Goal: Task Accomplishment & Management: Manage account settings

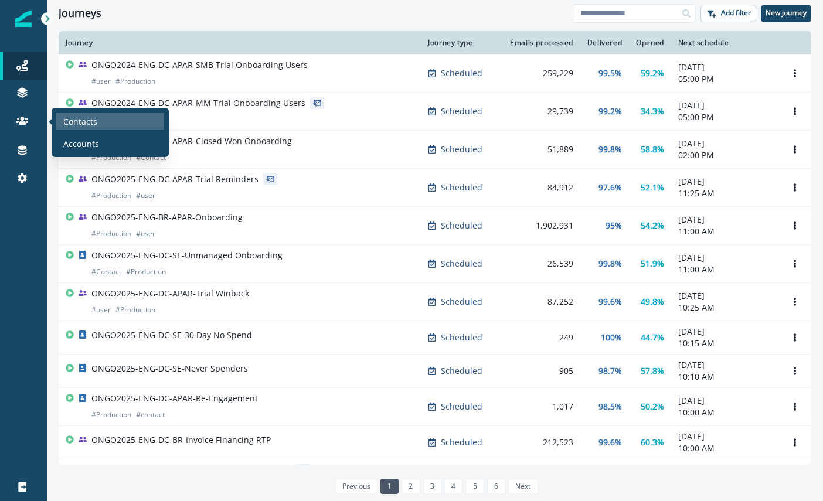
click at [98, 126] on div "Contacts" at bounding box center [110, 122] width 108 height 18
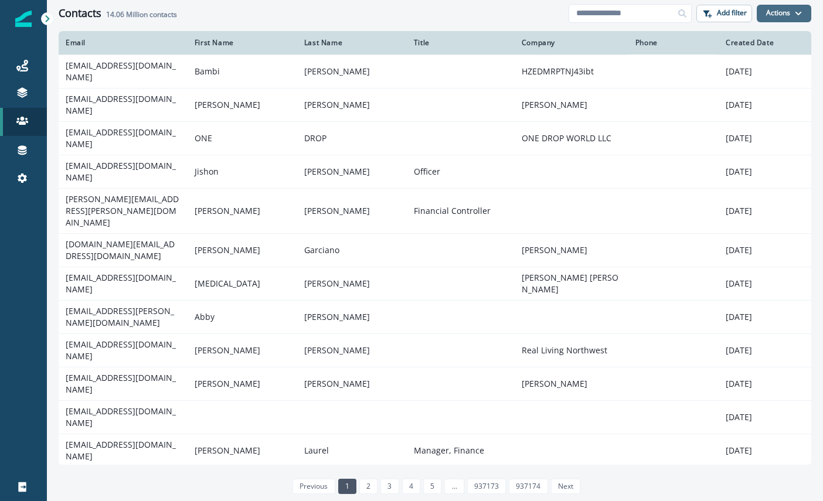
click at [789, 11] on button "Actions" at bounding box center [783, 14] width 54 height 18
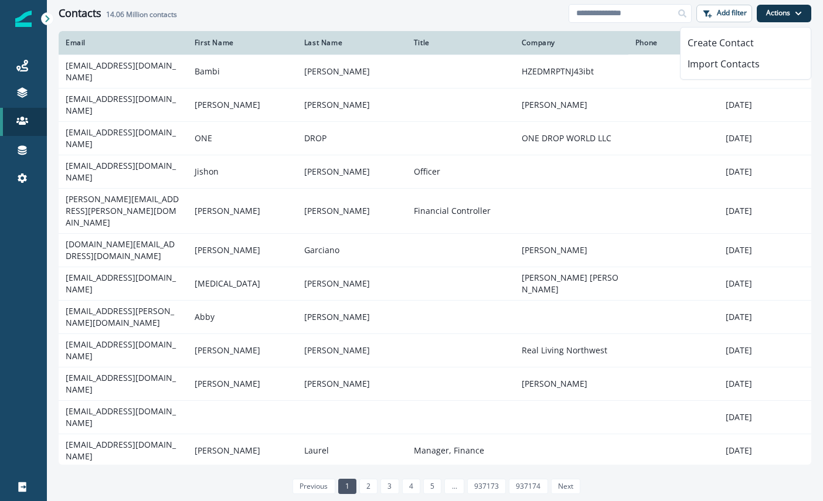
click at [14, 221] on div at bounding box center [23, 339] width 47 height 267
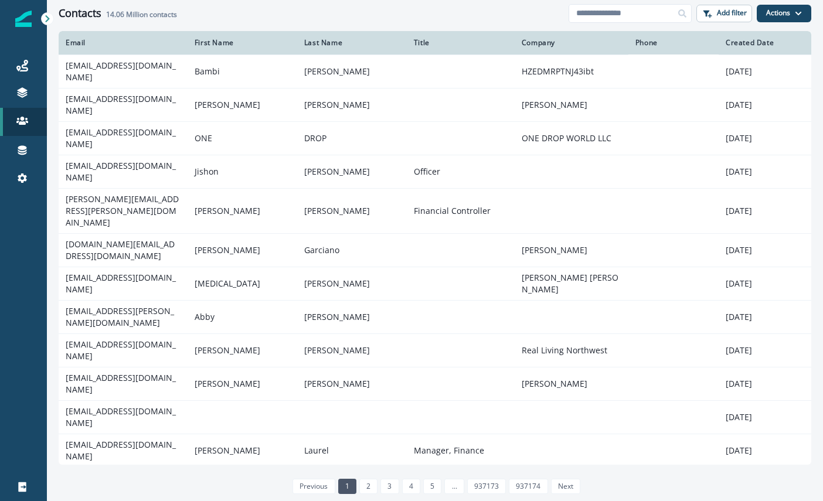
click at [45, 19] on icon at bounding box center [47, 19] width 8 height 8
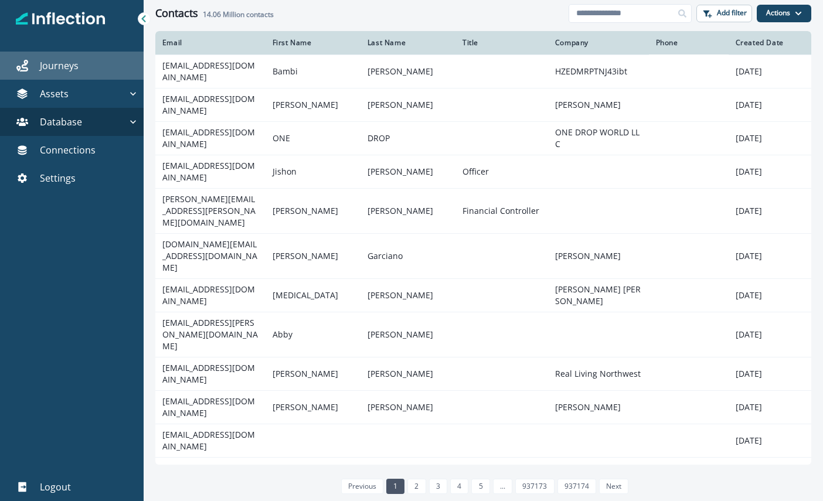
click at [63, 73] on link "Journeys" at bounding box center [72, 66] width 144 height 28
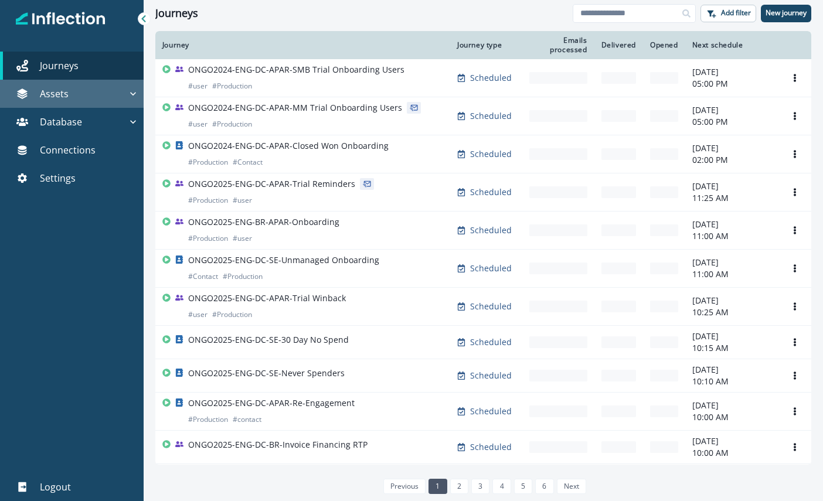
click at [63, 90] on p "Assets" at bounding box center [54, 94] width 29 height 14
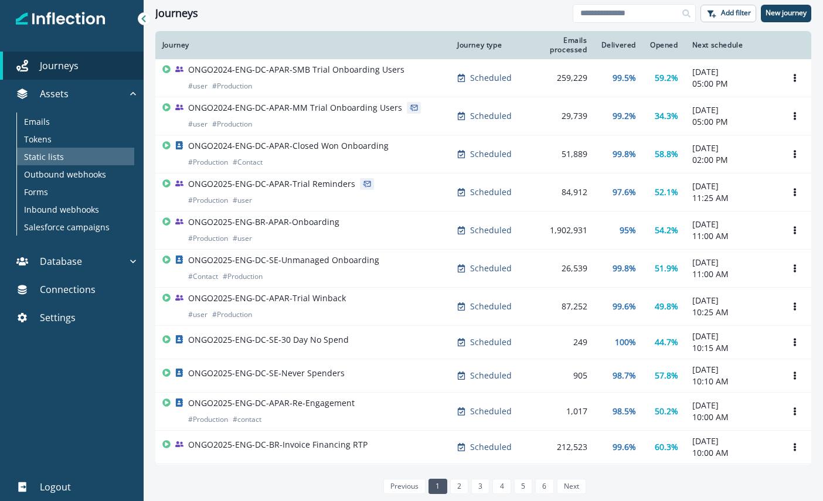
click at [66, 157] on div "Static lists" at bounding box center [75, 157] width 117 height 18
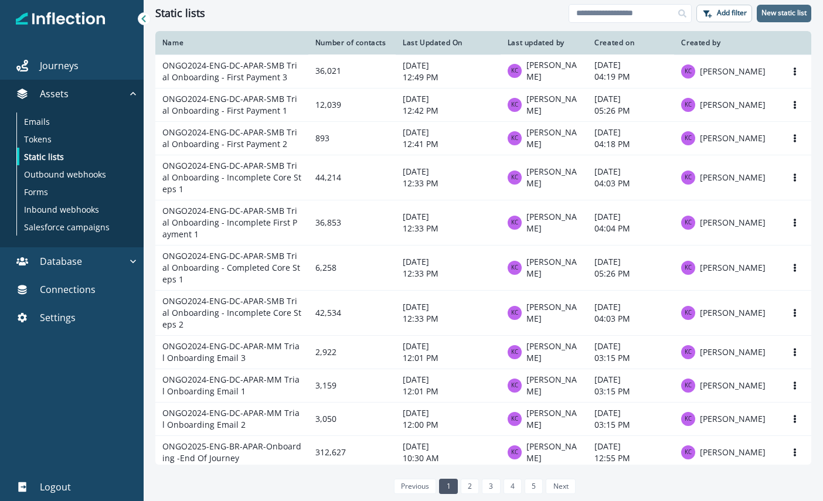
click at [773, 14] on p "New static list" at bounding box center [783, 13] width 45 height 8
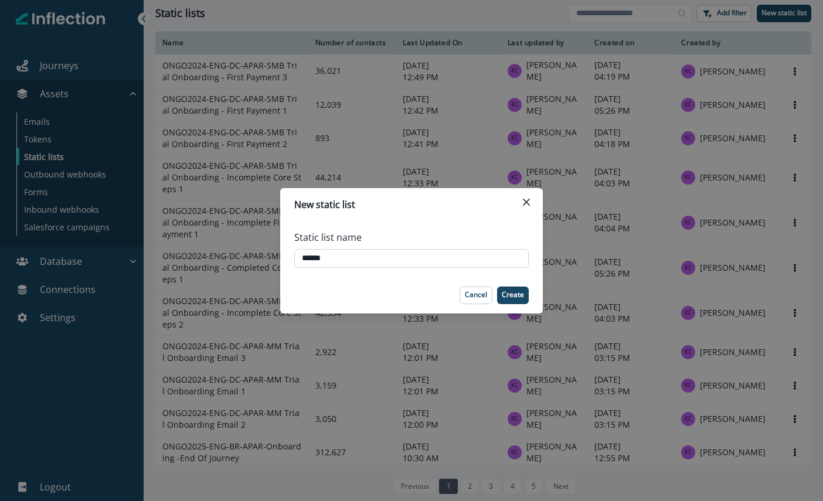
type input "*******"
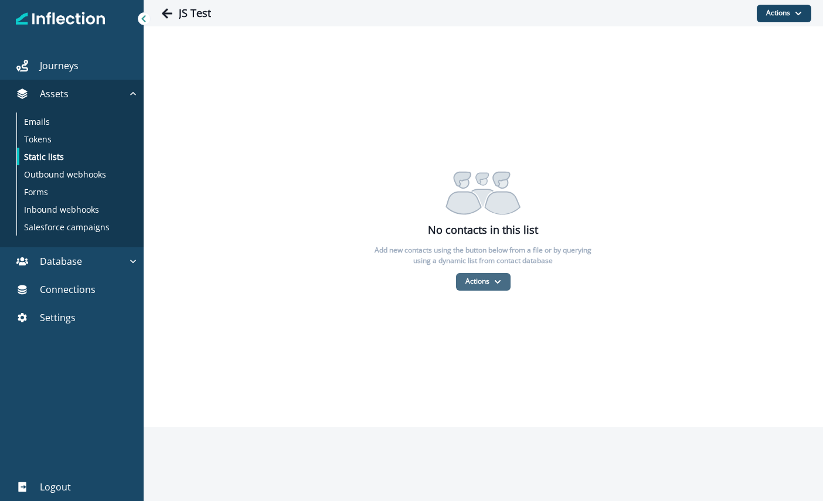
click at [471, 278] on button "Actions" at bounding box center [483, 282] width 54 height 18
click at [515, 349] on button "From a dynamic list" at bounding box center [508, 351] width 104 height 19
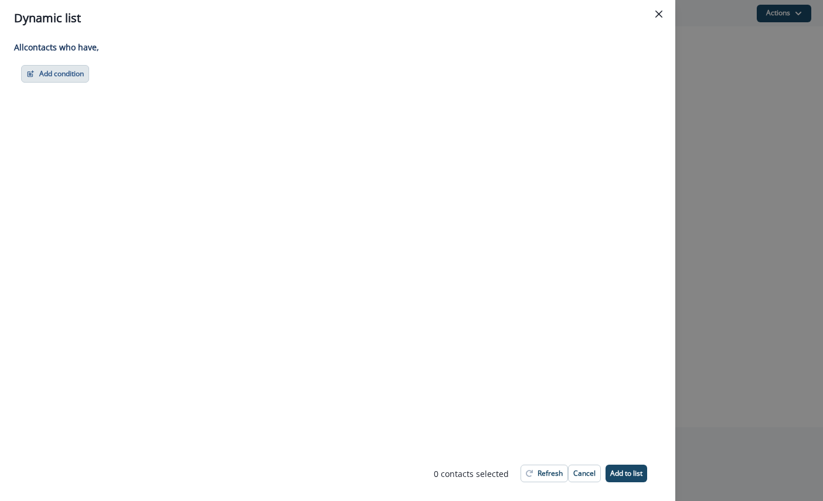
click at [74, 71] on button "Add condition" at bounding box center [55, 74] width 68 height 18
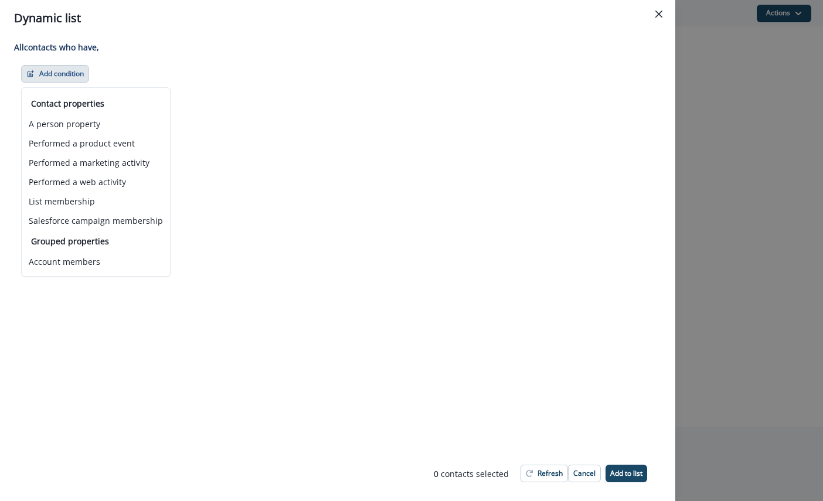
click at [264, 71] on div "Add condition Contact properties A person property Performed a product event Pe…" at bounding box center [337, 74] width 633 height 18
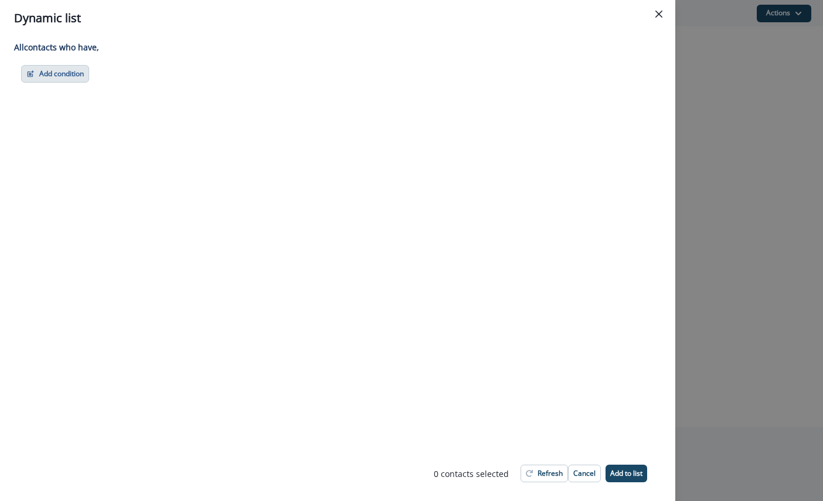
click at [60, 82] on button "Add condition" at bounding box center [55, 74] width 68 height 18
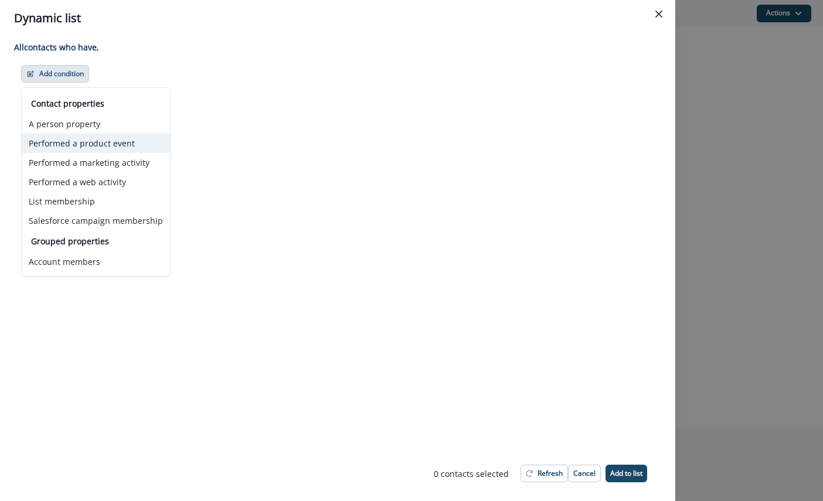
click at [84, 149] on button "Performed a product event" at bounding box center [96, 143] width 148 height 19
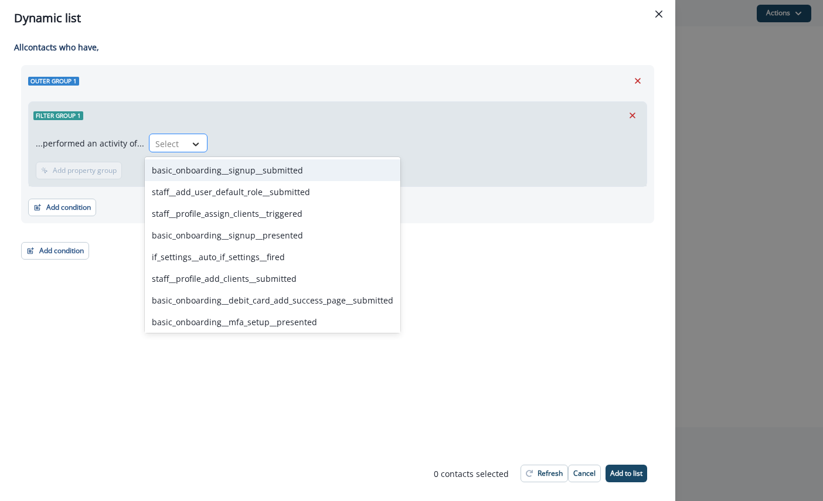
click at [186, 146] on div at bounding box center [196, 144] width 20 height 12
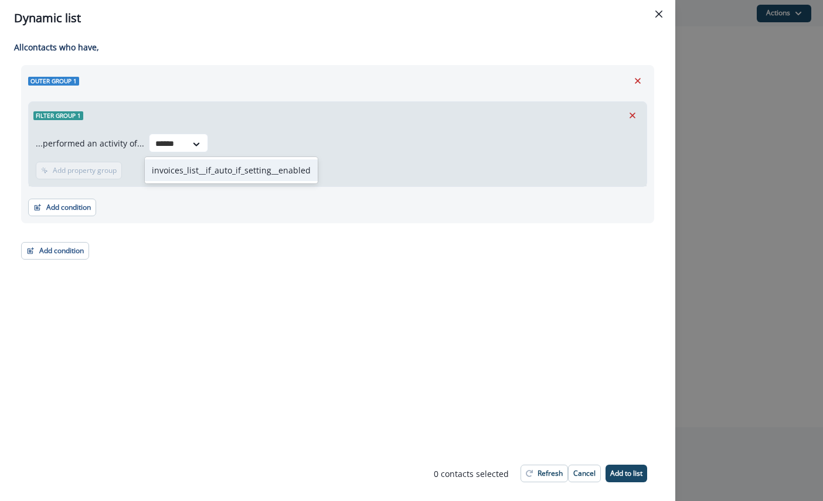
type input "*******"
click at [196, 144] on icon at bounding box center [201, 144] width 11 height 12
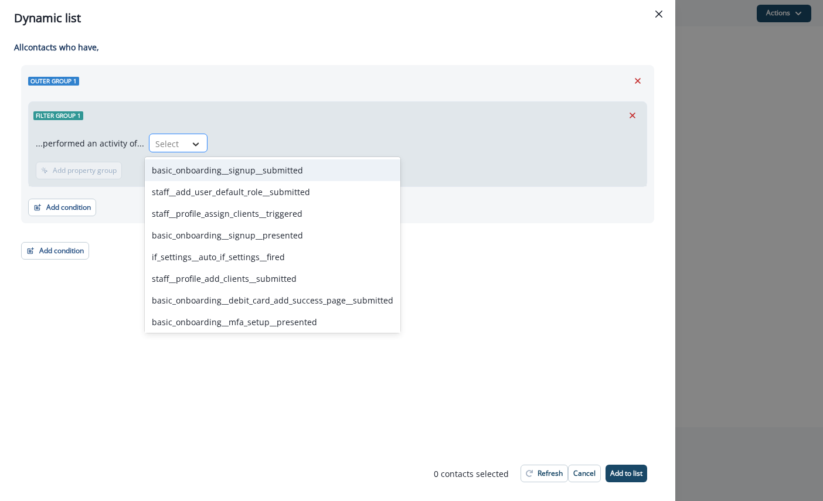
click at [197, 144] on div at bounding box center [196, 144] width 20 height 12
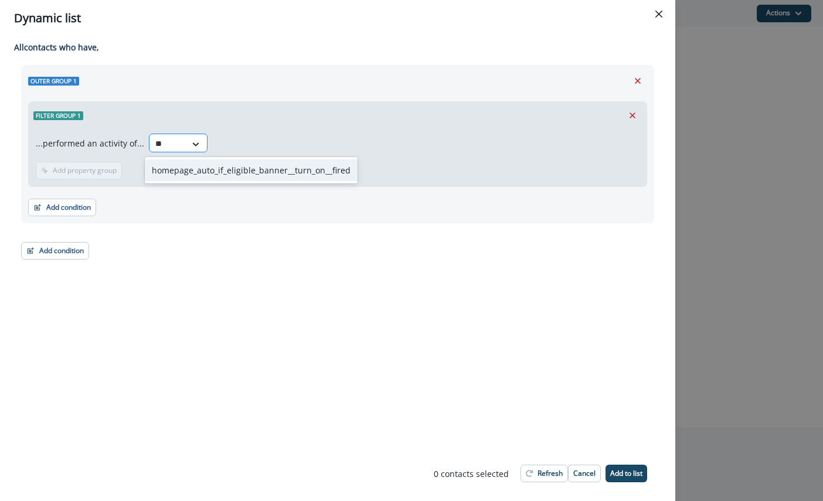
type input "*"
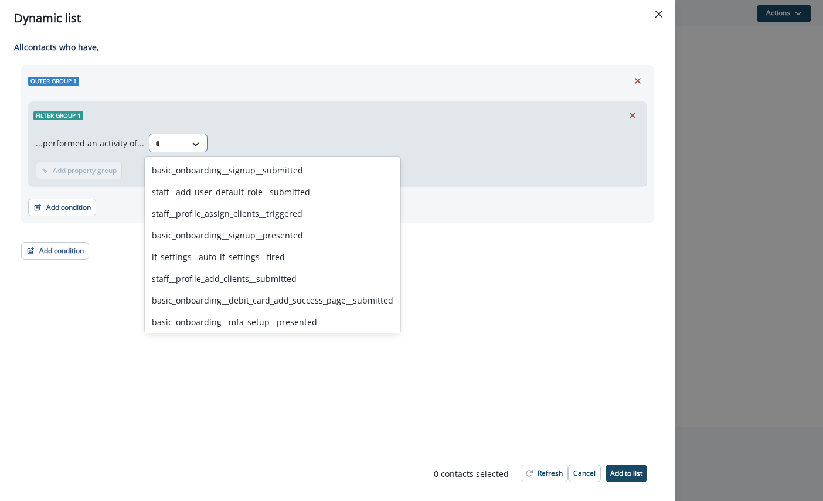
type input "**"
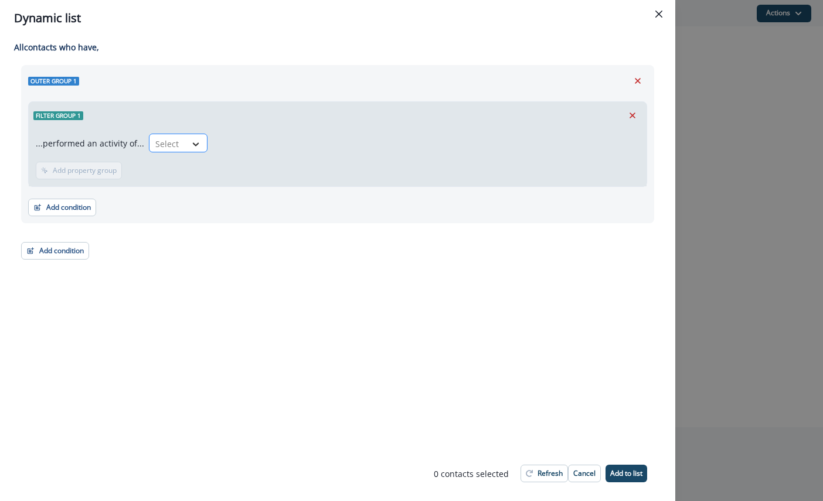
click at [190, 139] on icon at bounding box center [195, 144] width 11 height 12
click at [633, 115] on icon "Remove" at bounding box center [632, 115] width 11 height 11
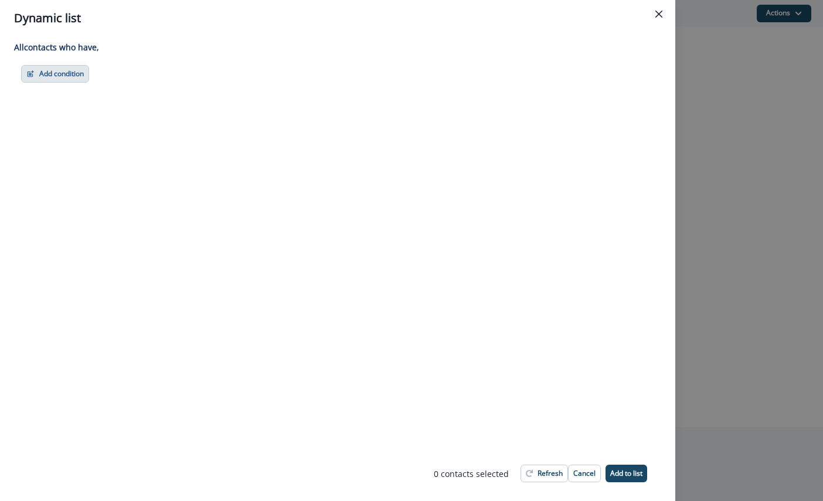
click at [71, 67] on button "Add condition" at bounding box center [55, 74] width 68 height 18
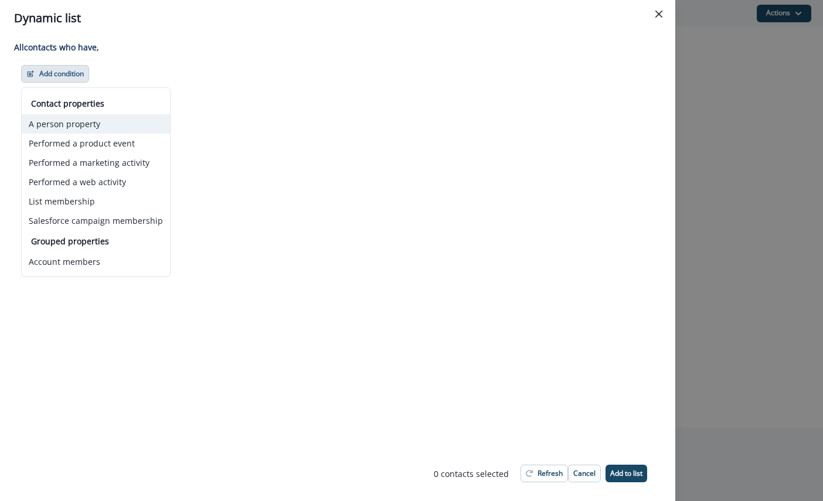
click at [110, 129] on button "A person property" at bounding box center [96, 123] width 148 height 19
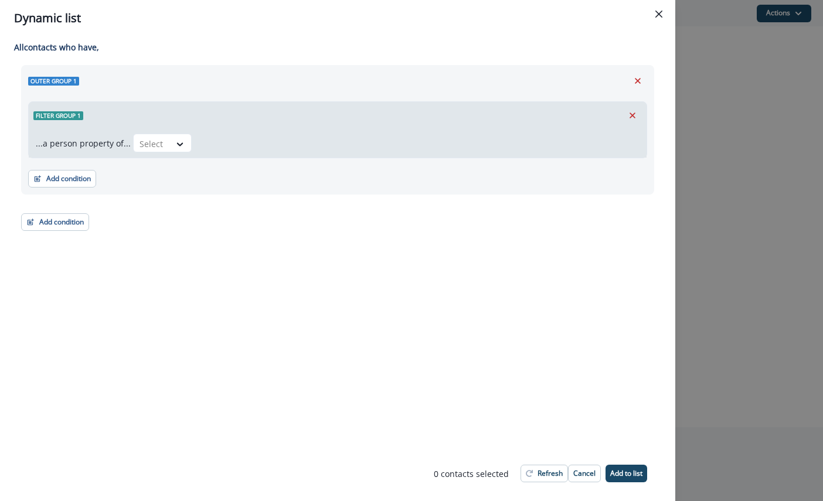
click at [190, 151] on div "Select" at bounding box center [386, 143] width 506 height 19
click at [184, 149] on div at bounding box center [180, 144] width 20 height 12
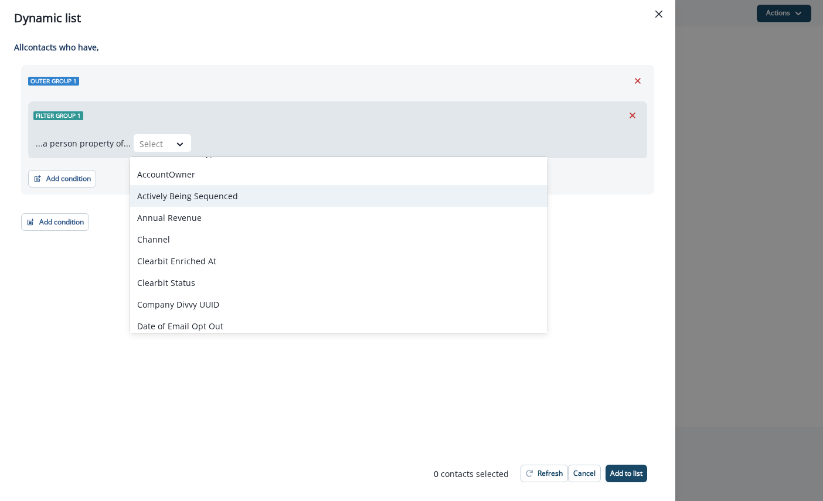
scroll to position [972, 0]
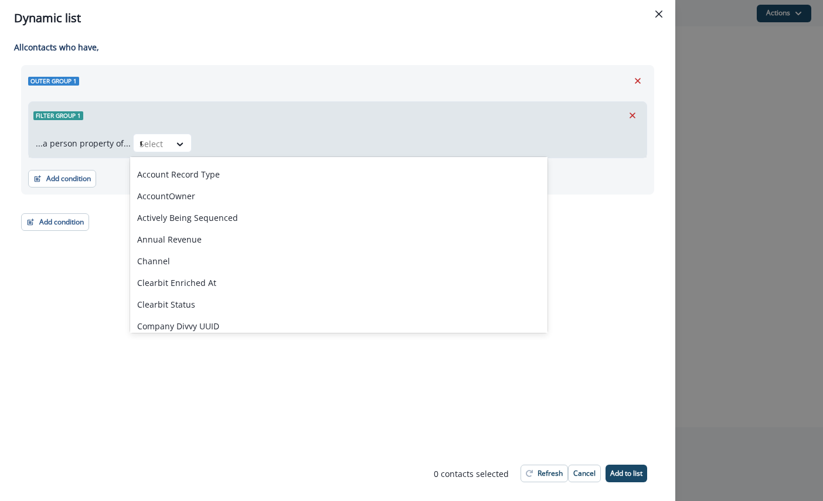
type input "**"
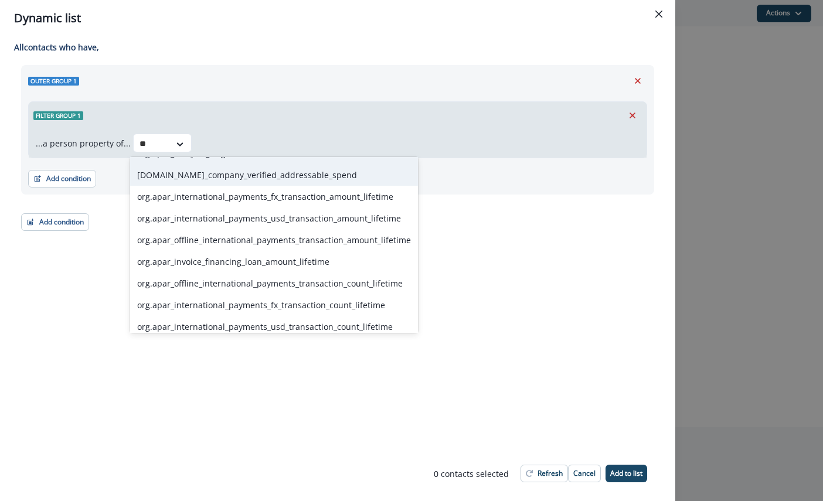
scroll to position [64, 0]
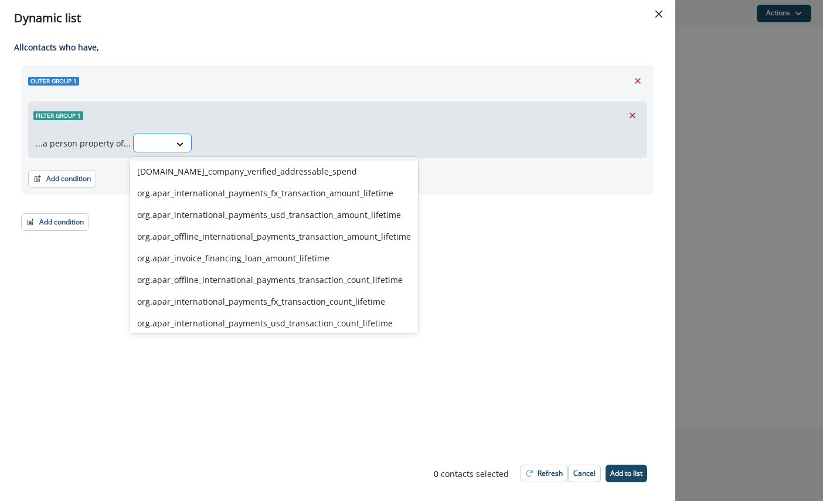
click at [149, 140] on div at bounding box center [151, 144] width 25 height 15
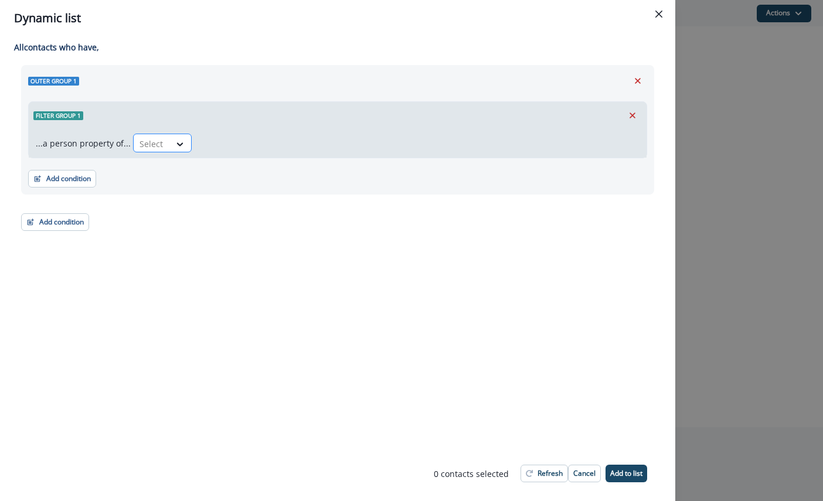
click at [149, 140] on div at bounding box center [151, 144] width 25 height 15
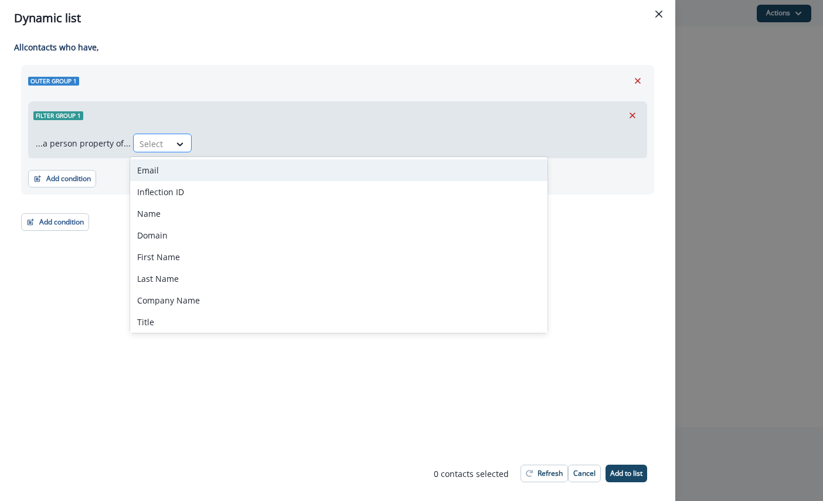
click at [149, 140] on div at bounding box center [151, 144] width 25 height 15
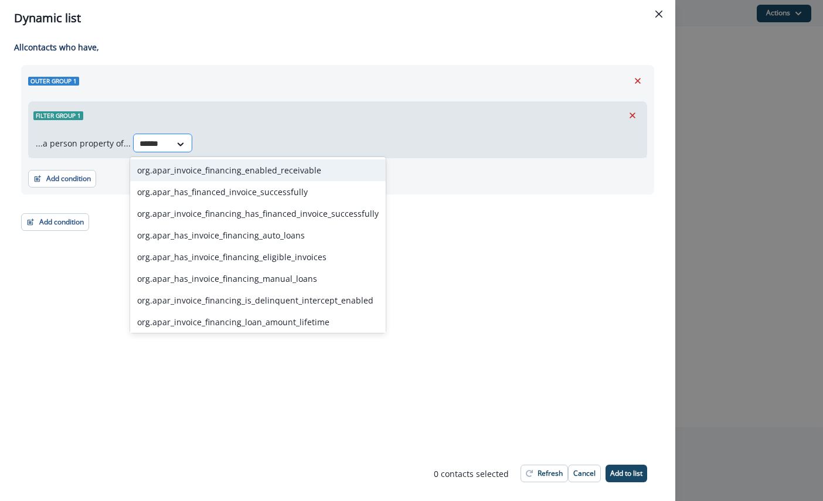
type input "*******"
click at [277, 171] on div "org.apar_invoice_financing_enabled_receivable" at bounding box center [257, 170] width 255 height 22
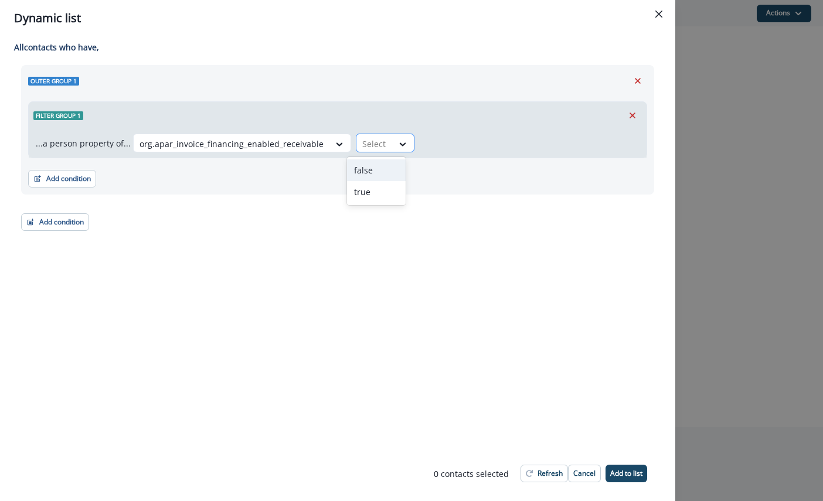
click at [378, 135] on div "Select" at bounding box center [374, 143] width 36 height 19
click at [376, 189] on div "true" at bounding box center [376, 192] width 59 height 22
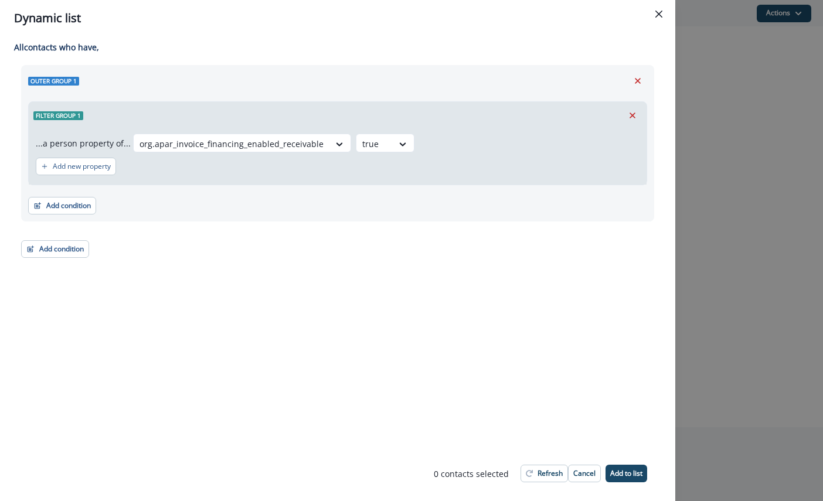
click at [376, 206] on div "Add condition Contact properties A person property Performed a product event Pe…" at bounding box center [337, 199] width 619 height 29
click at [52, 207] on button "Add condition" at bounding box center [62, 206] width 68 height 18
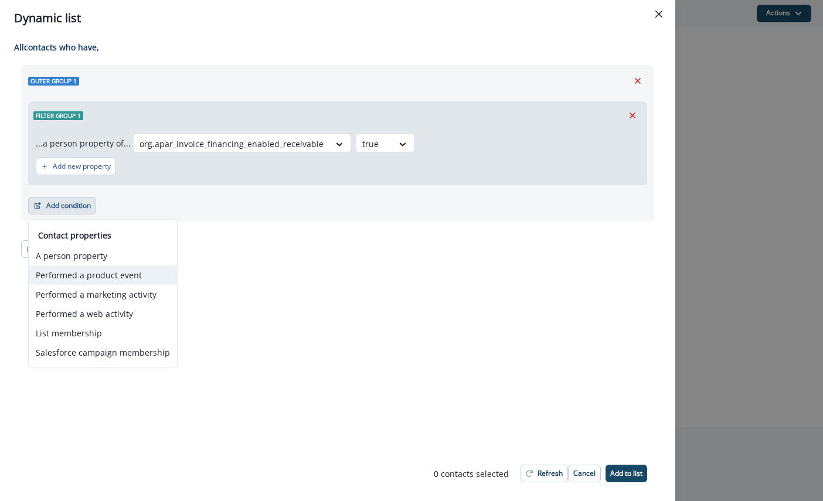
click at [129, 280] on button "Performed a product event" at bounding box center [103, 274] width 148 height 19
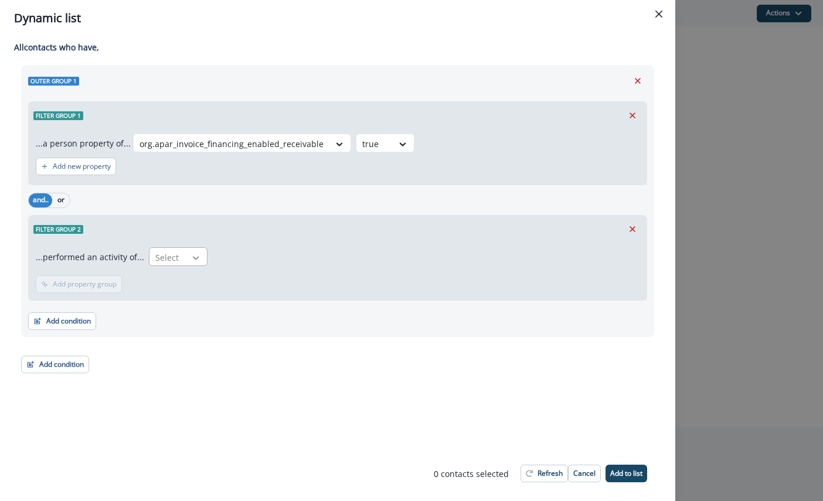
click at [195, 262] on icon at bounding box center [195, 258] width 11 height 12
type input "*******"
click at [199, 256] on div at bounding box center [201, 258] width 20 height 12
click at [631, 226] on icon "Remove" at bounding box center [632, 229] width 11 height 11
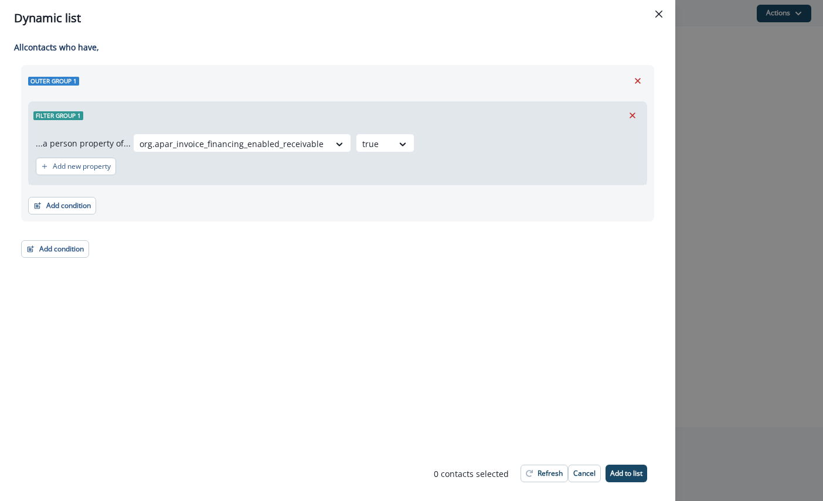
click at [609, 336] on div "All contact s who have, Outer group 1 Filter group 1 ...a person property of...…" at bounding box center [337, 241] width 675 height 410
click at [552, 475] on p "Refresh" at bounding box center [549, 473] width 25 height 8
click at [105, 168] on p "Add new property" at bounding box center [82, 166] width 58 height 8
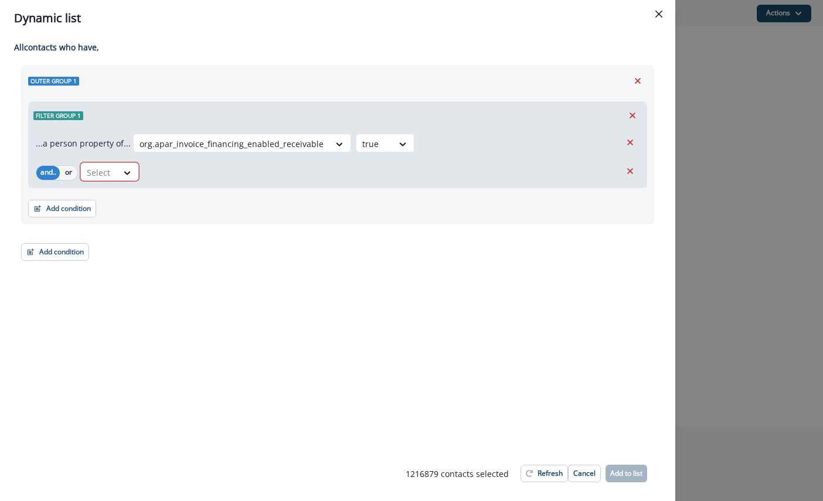
click at [113, 173] on div "Select" at bounding box center [99, 172] width 36 height 19
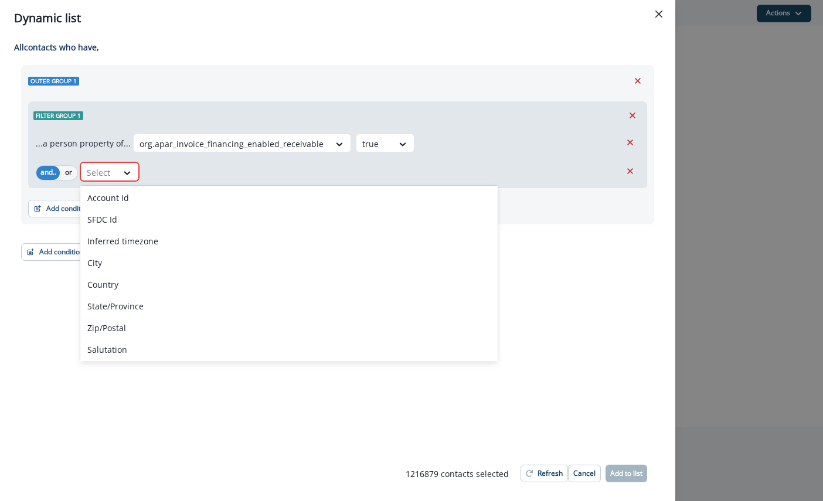
scroll to position [0, 0]
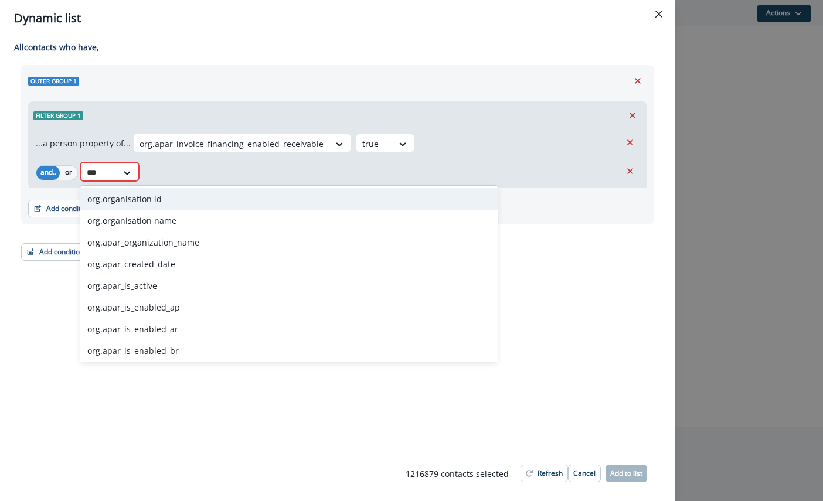
type input "***"
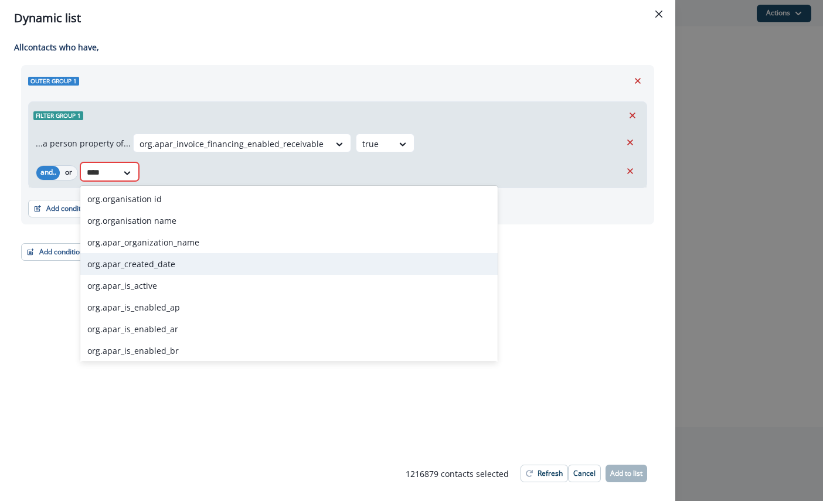
click at [193, 258] on div "org.apar_created_date" at bounding box center [288, 264] width 417 height 22
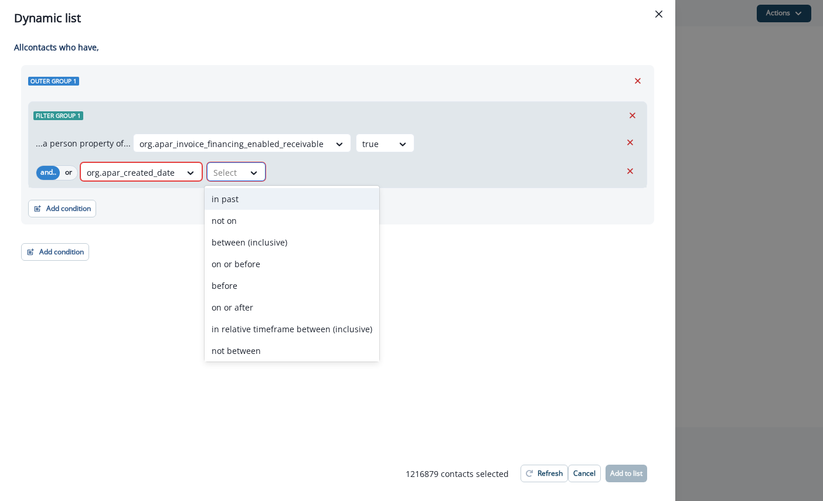
click at [238, 176] on div "Select" at bounding box center [225, 172] width 36 height 19
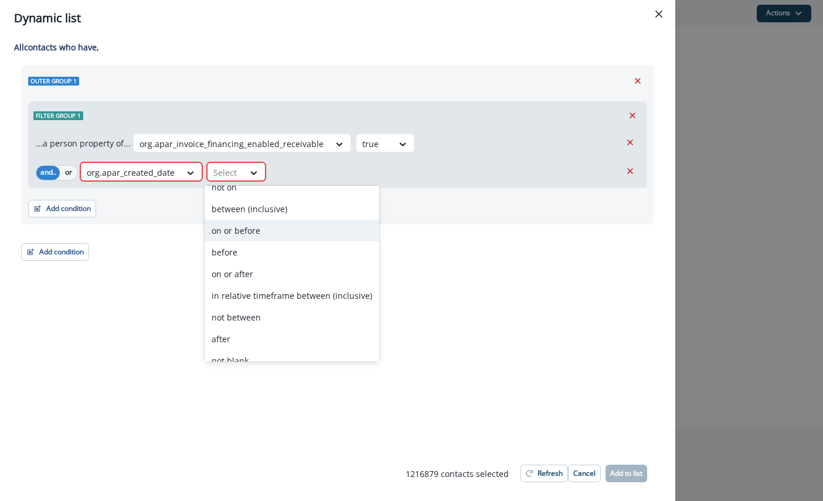
scroll to position [54, 0]
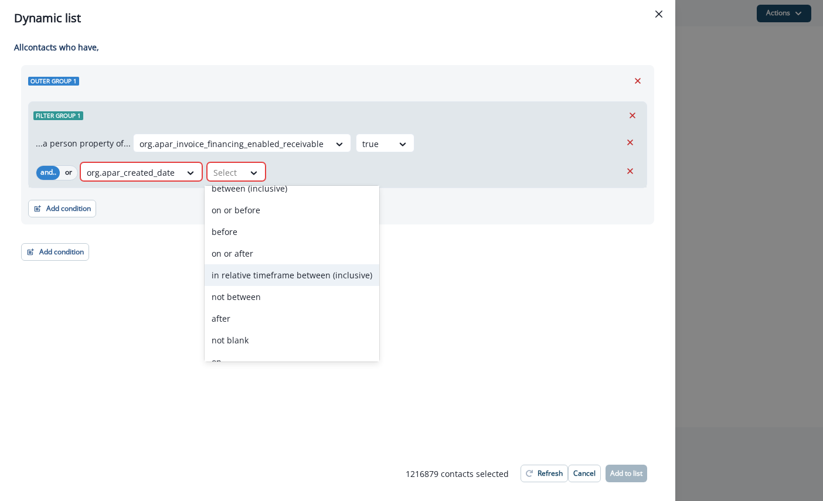
click at [283, 278] on div "in relative timeframe between (inclusive)" at bounding box center [291, 275] width 175 height 22
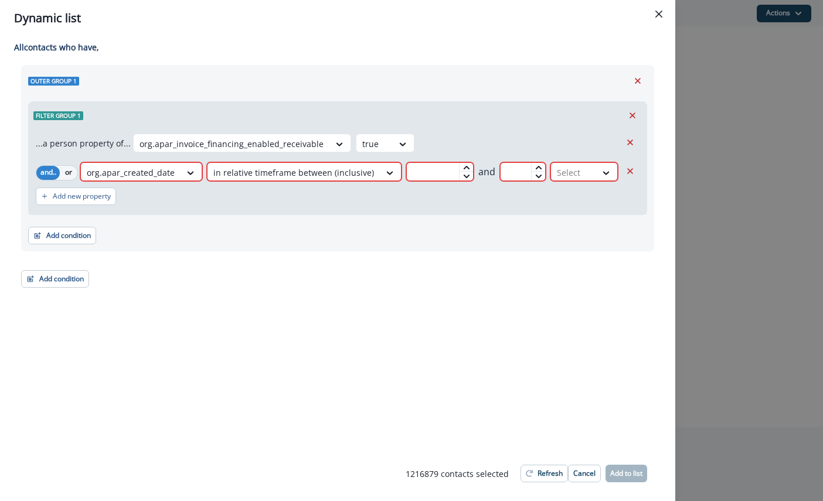
click at [445, 174] on input "text" at bounding box center [439, 171] width 67 height 19
click at [585, 175] on div at bounding box center [573, 172] width 33 height 15
click at [476, 208] on div "Add new property" at bounding box center [338, 196] width 604 height 27
click at [196, 173] on icon at bounding box center [190, 173] width 11 height 12
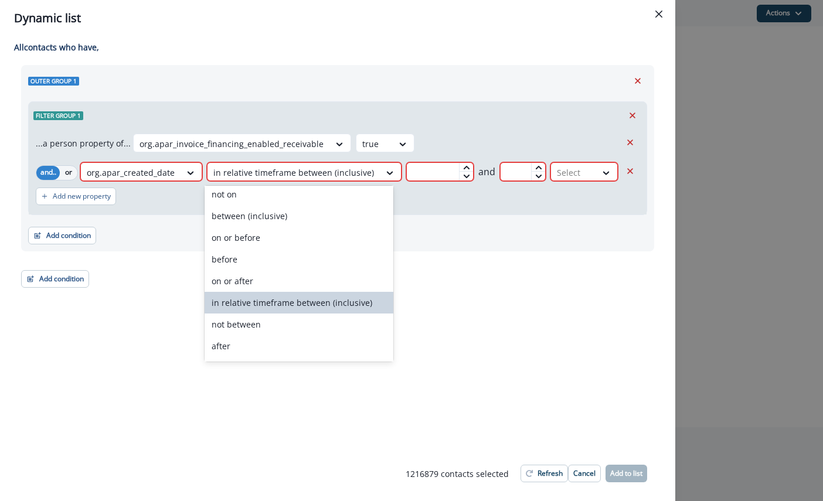
scroll to position [0, 0]
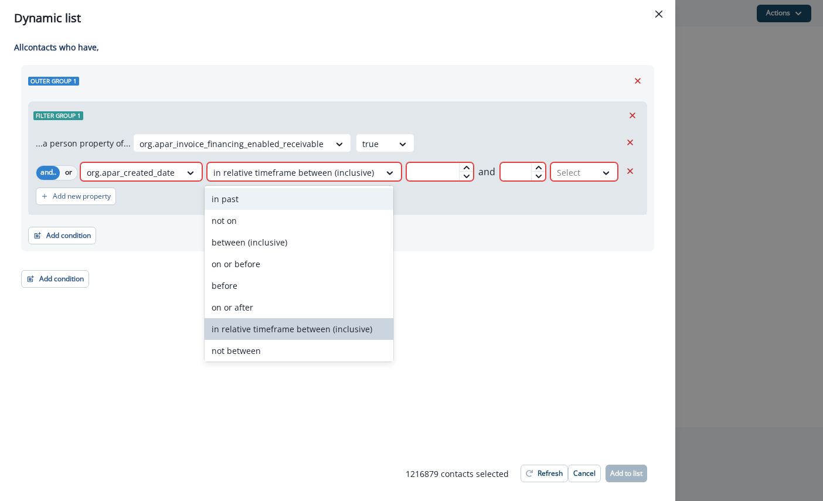
click at [302, 200] on div "in past" at bounding box center [298, 199] width 189 height 22
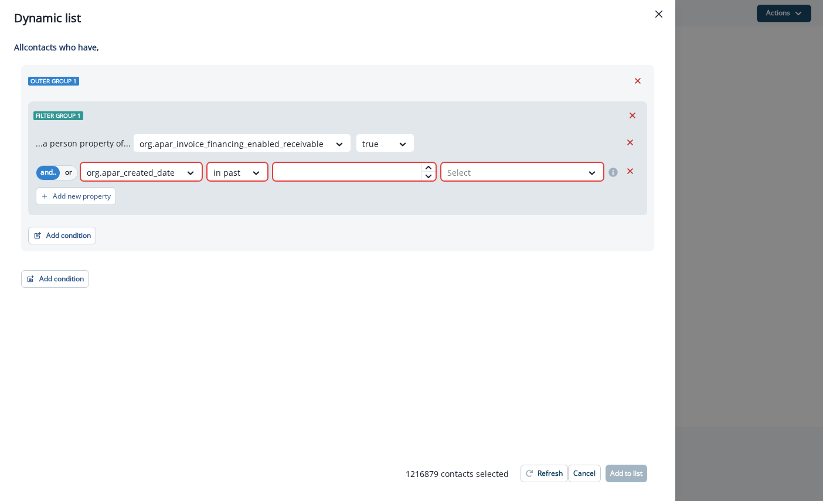
type input "**"
click at [425, 177] on icon at bounding box center [428, 176] width 7 height 7
click at [392, 170] on input "**" at bounding box center [353, 171] width 163 height 19
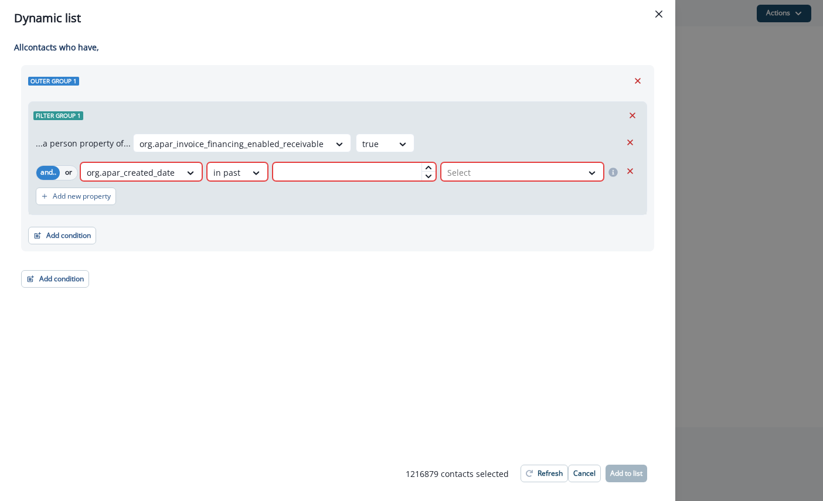
click at [377, 225] on div "Add condition Contact properties A person property Performed a product event Pe…" at bounding box center [337, 229] width 619 height 29
type input "**"
click at [429, 175] on icon at bounding box center [428, 176] width 7 height 7
click at [366, 161] on div "...a person property of... org.apar_invoice_financing_enabled_receivable true a…" at bounding box center [338, 172] width 618 height 86
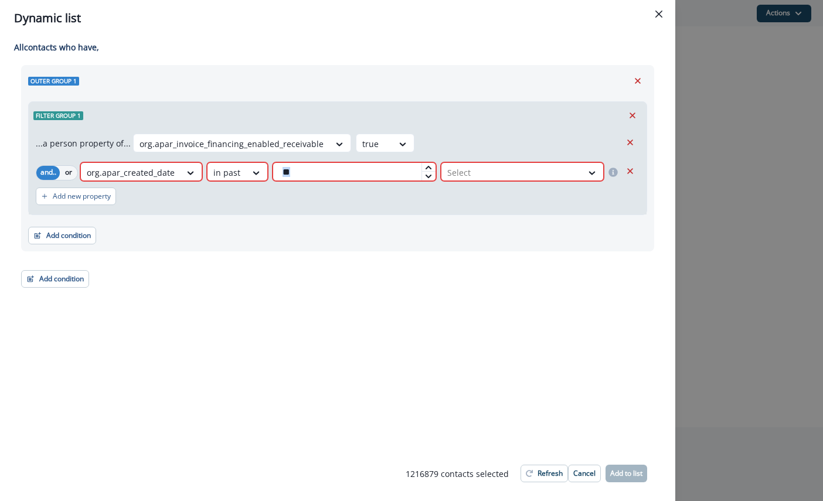
click at [354, 169] on input "**" at bounding box center [353, 171] width 163 height 19
click at [200, 176] on div at bounding box center [190, 173] width 20 height 12
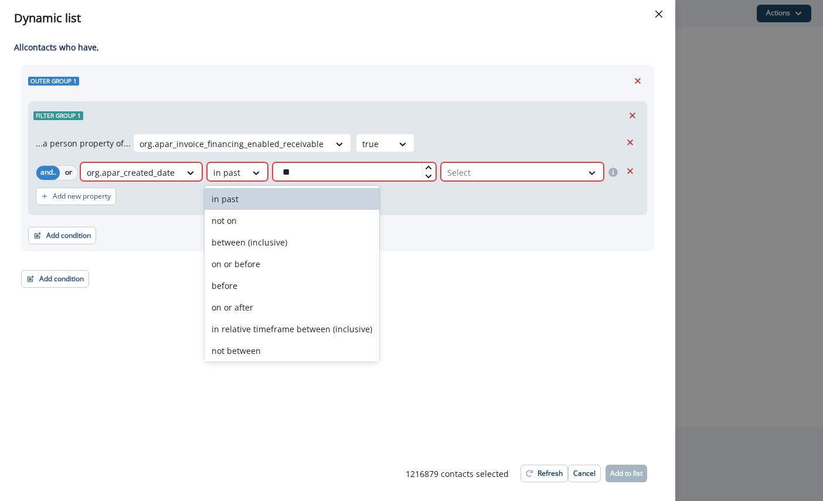
click at [258, 202] on div "in past" at bounding box center [291, 199] width 175 height 22
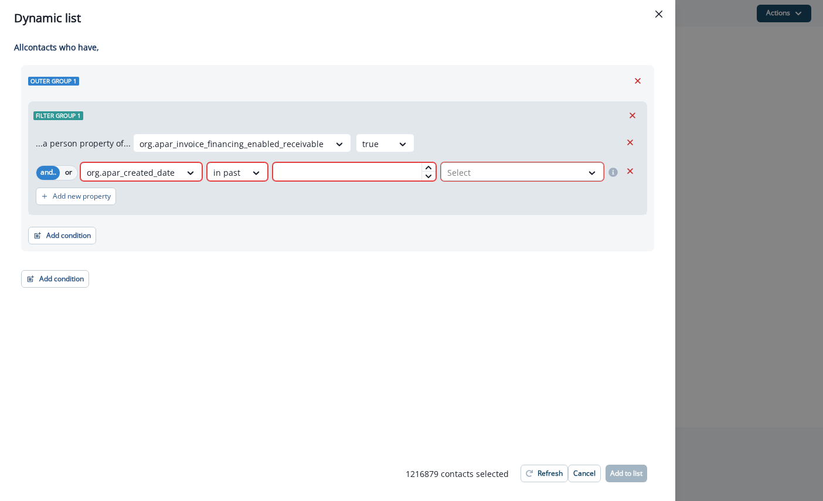
click at [562, 170] on div at bounding box center [511, 172] width 129 height 15
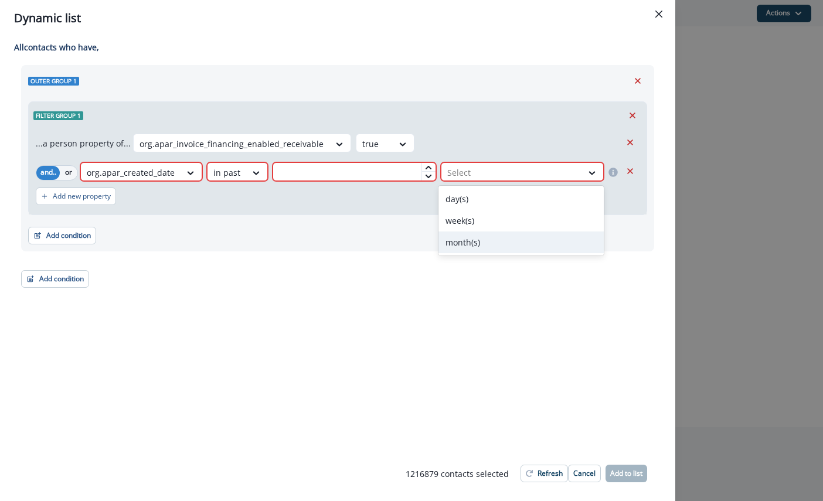
click at [536, 233] on div "month(s)" at bounding box center [520, 242] width 165 height 22
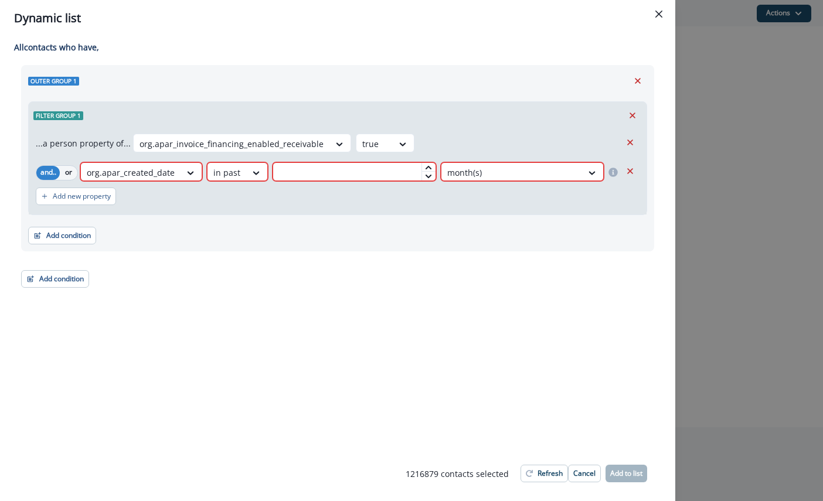
click at [407, 172] on input "text" at bounding box center [353, 171] width 163 height 19
click at [427, 169] on icon at bounding box center [428, 167] width 7 height 7
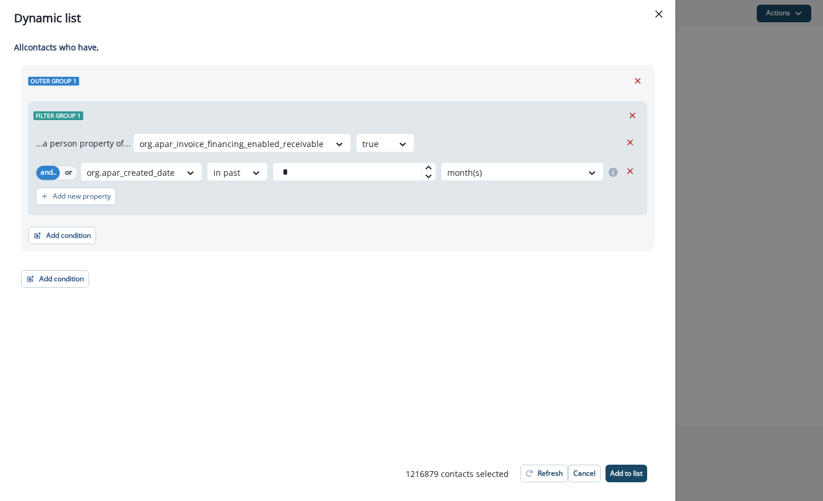
click at [426, 169] on icon at bounding box center [428, 167] width 7 height 7
type input "*"
click at [426, 169] on icon at bounding box center [428, 167] width 7 height 7
click at [405, 204] on div "Add new property" at bounding box center [338, 196] width 604 height 27
click at [534, 472] on button "Refresh" at bounding box center [543, 474] width 47 height 18
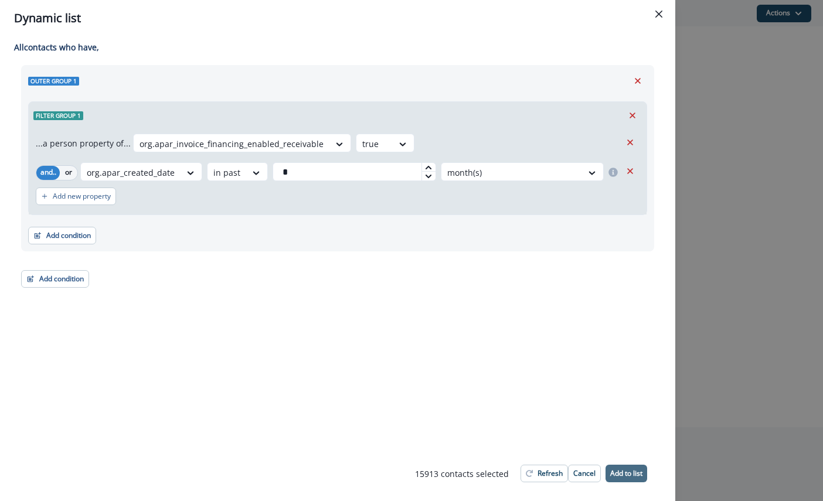
click at [619, 478] on p "Add to list" at bounding box center [626, 473] width 32 height 8
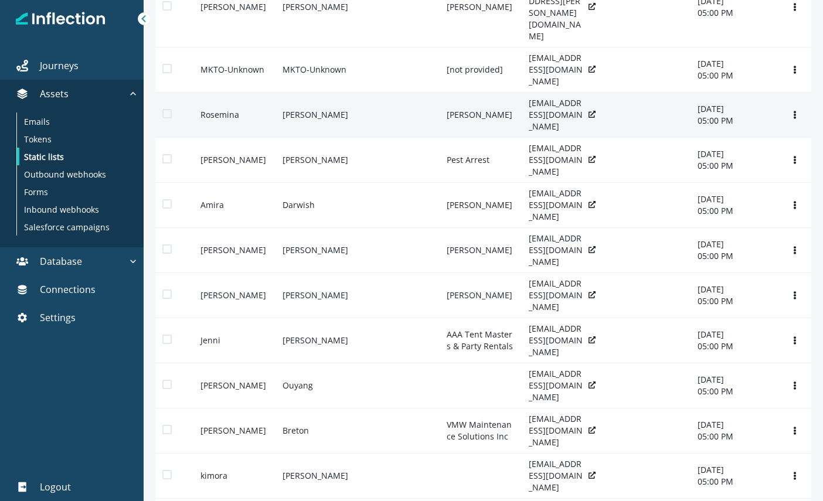
scroll to position [218, 0]
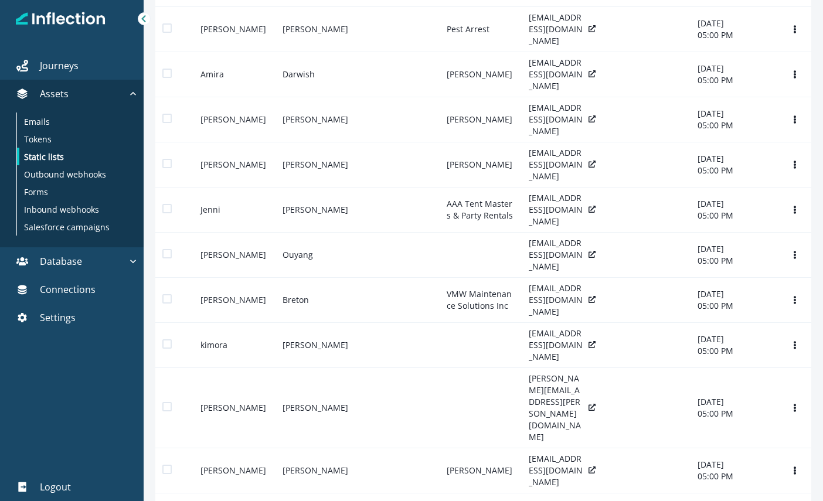
click at [62, 411] on div at bounding box center [72, 409] width 144 height 127
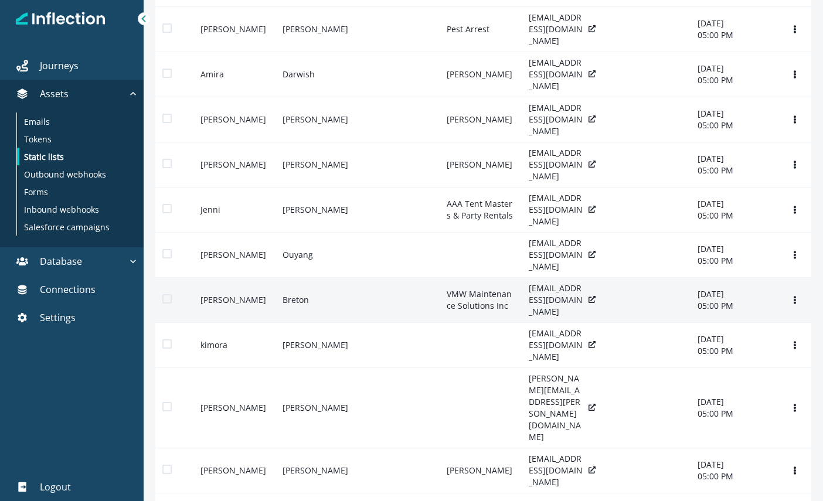
scroll to position [0, 0]
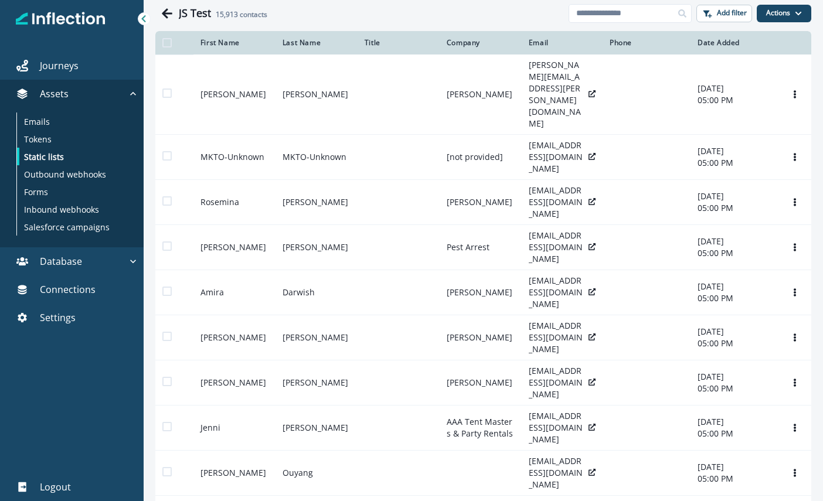
click at [389, 28] on div "Clear" at bounding box center [483, 28] width 679 height 5
click at [163, 16] on icon "Go back" at bounding box center [167, 14] width 12 height 12
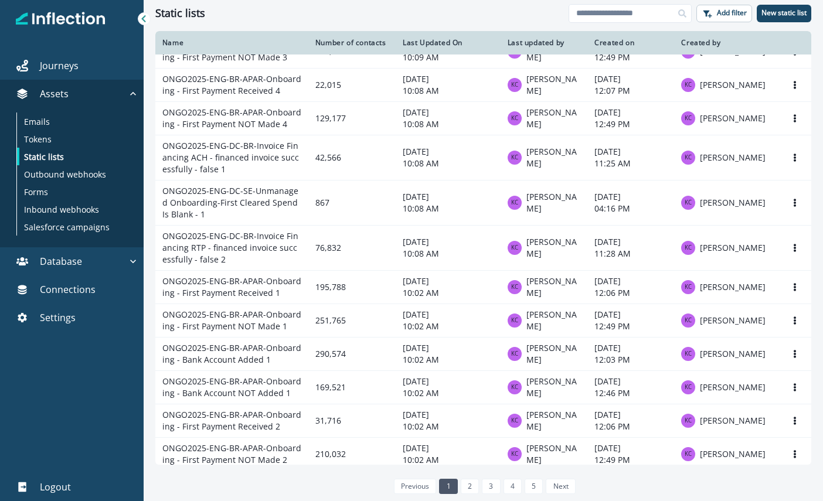
scroll to position [745, 0]
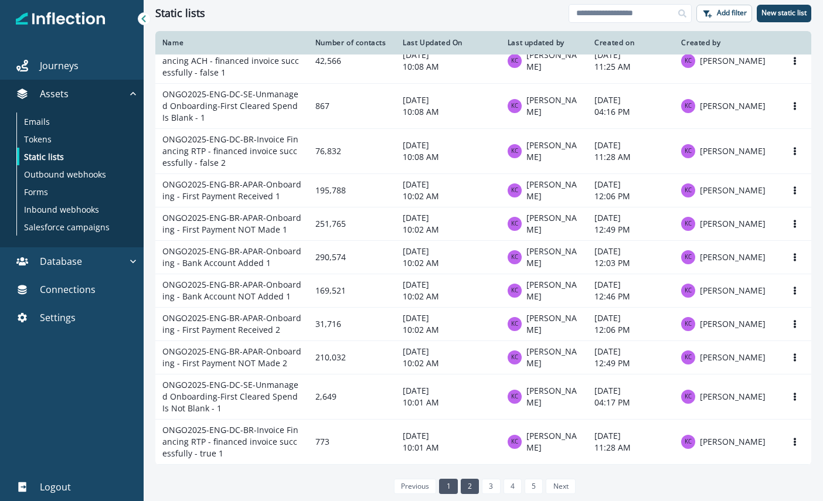
click at [471, 491] on link "2" at bounding box center [470, 486] width 18 height 15
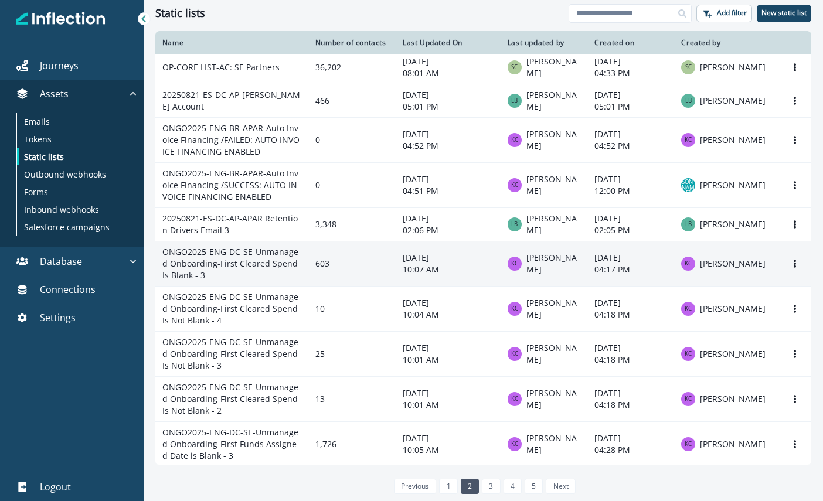
scroll to position [792, 0]
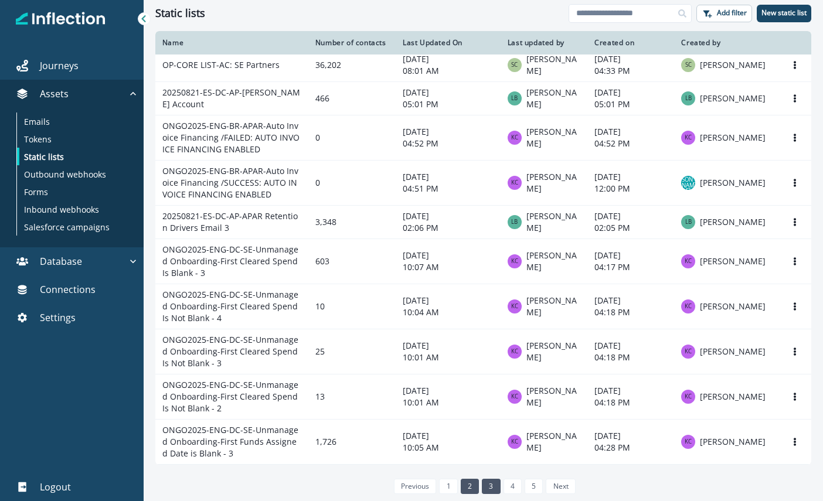
click at [486, 485] on link "3" at bounding box center [491, 486] width 18 height 15
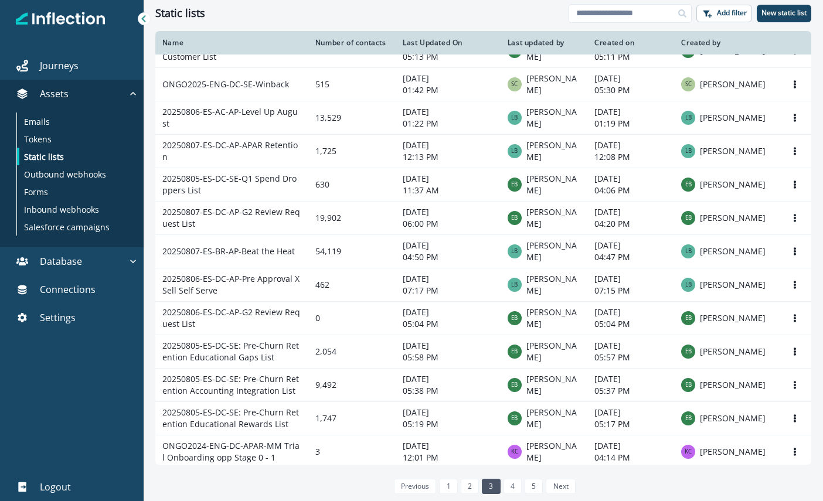
scroll to position [639, 0]
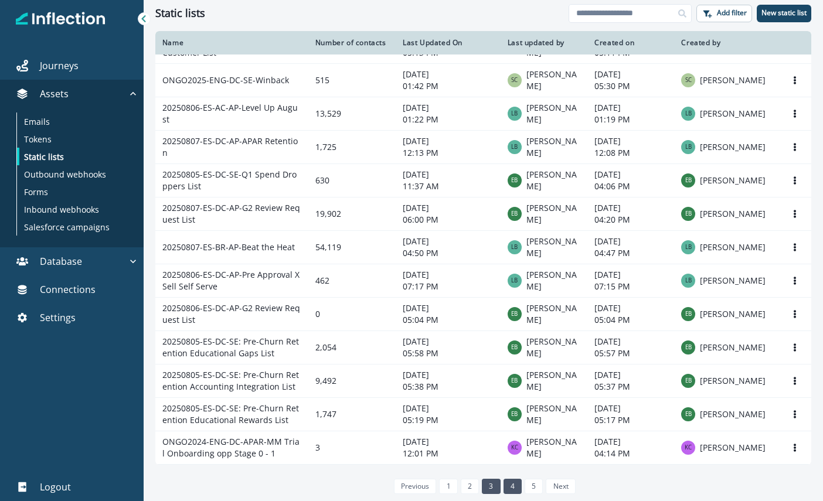
click at [514, 483] on link "4" at bounding box center [512, 486] width 18 height 15
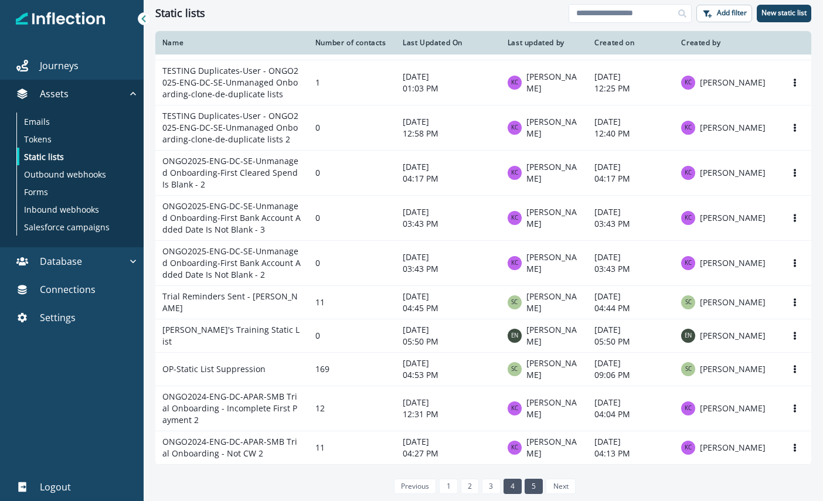
click at [531, 483] on link "5" at bounding box center [533, 486] width 18 height 15
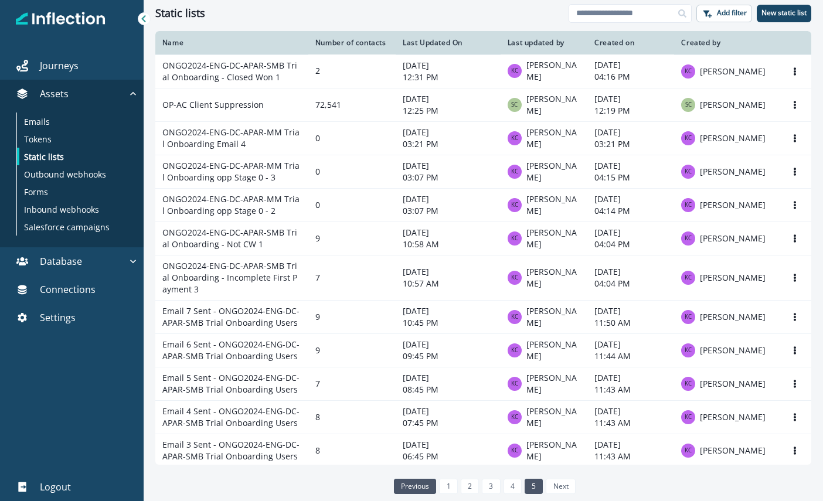
click at [419, 492] on link "previous" at bounding box center [415, 486] width 42 height 15
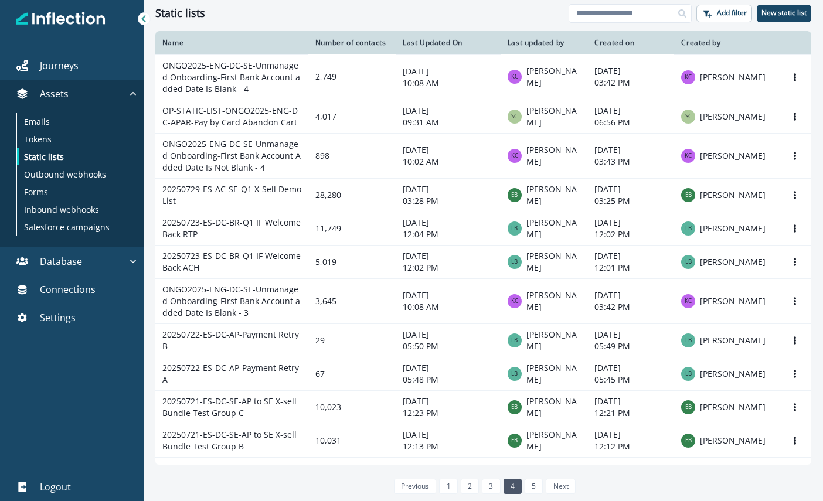
click at [441, 490] on link "1" at bounding box center [448, 486] width 18 height 15
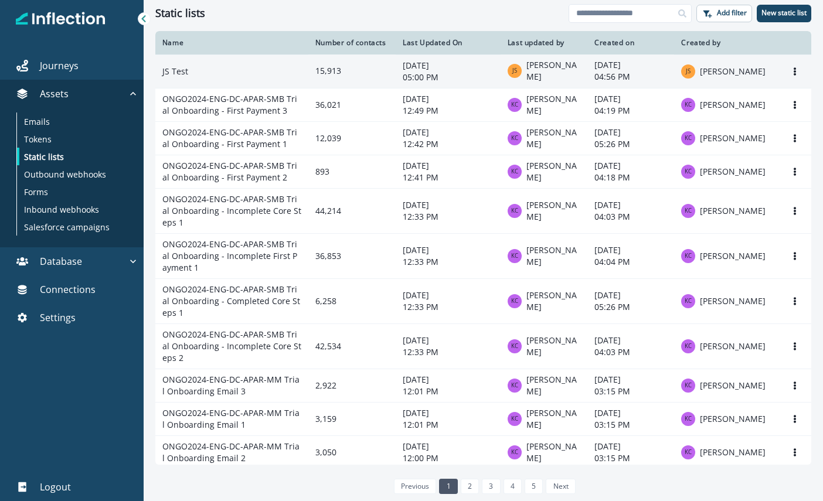
click at [397, 72] on td "[DATE] 05:00 PM" at bounding box center [448, 70] width 105 height 33
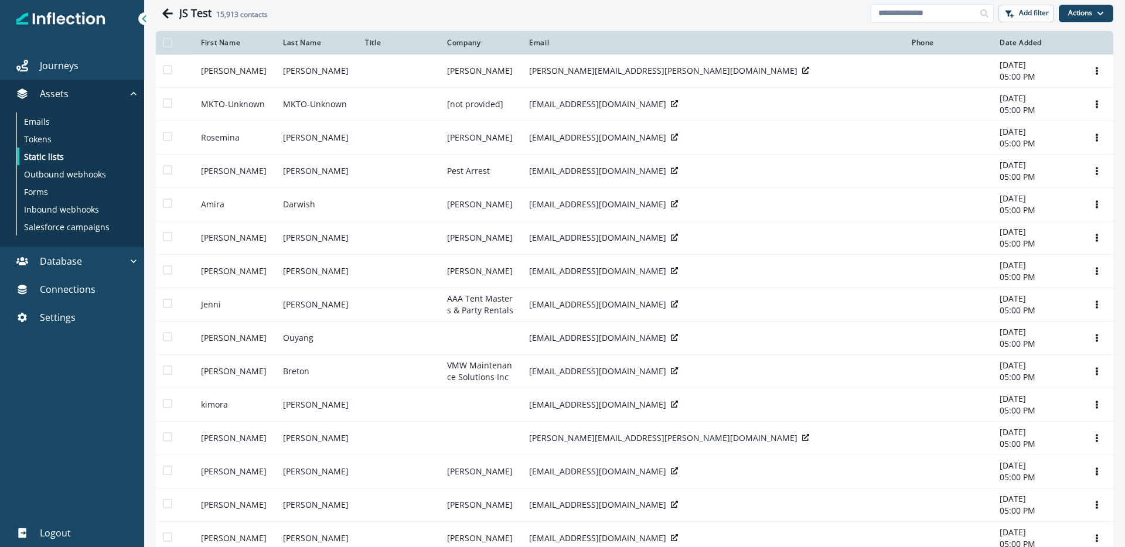
click at [244, 17] on h2 "15,913 contacts" at bounding box center [242, 15] width 52 height 8
click at [146, 19] on icon at bounding box center [144, 19] width 8 height 8
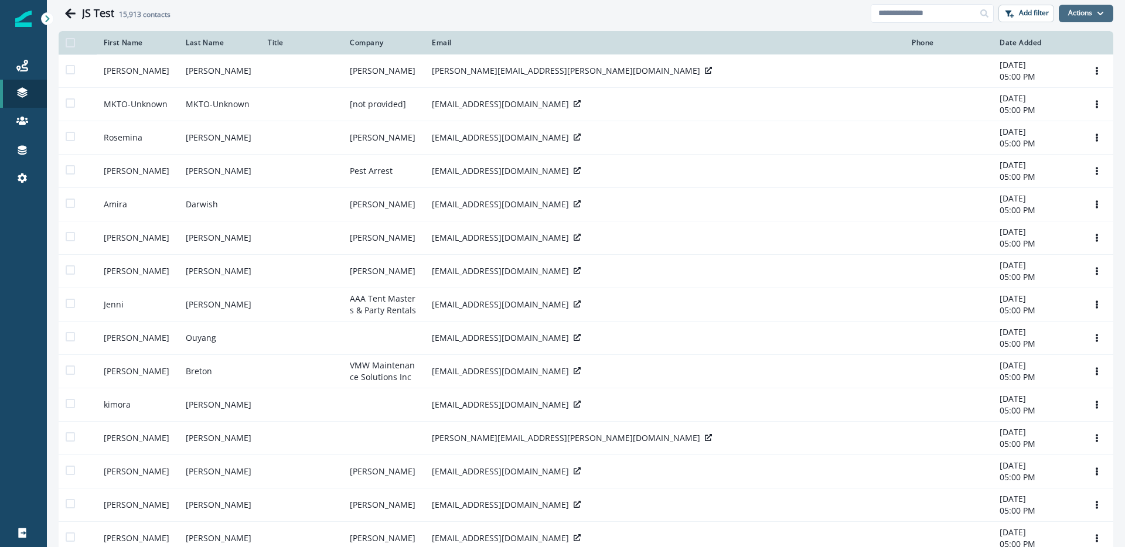
click at [822, 9] on button "Actions" at bounding box center [1086, 14] width 54 height 18
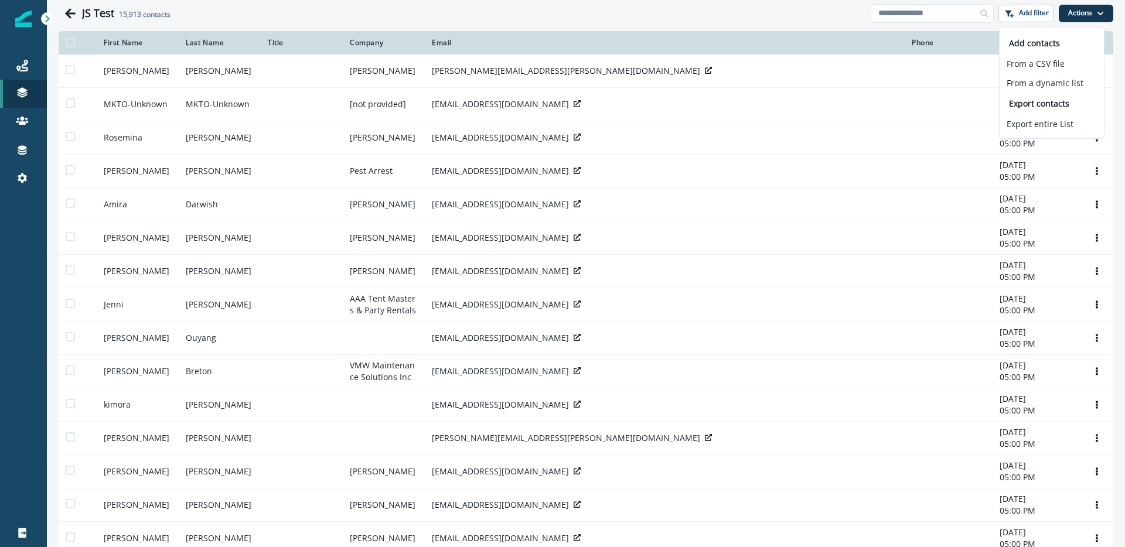
click at [544, 8] on div "JS Test 15,913 contacts" at bounding box center [476, 13] width 789 height 13
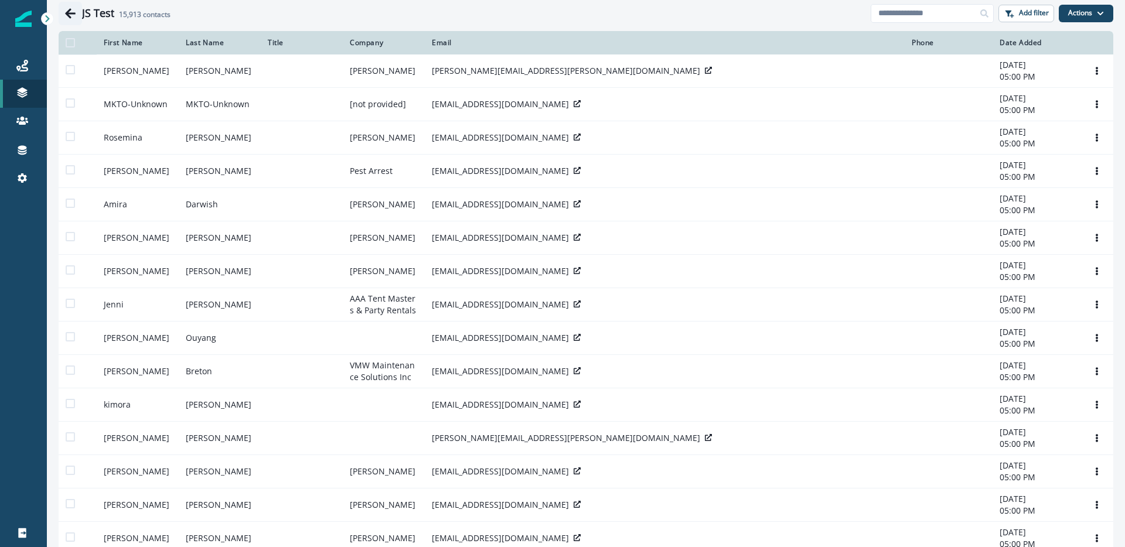
click at [68, 15] on icon "Go back" at bounding box center [70, 13] width 11 height 10
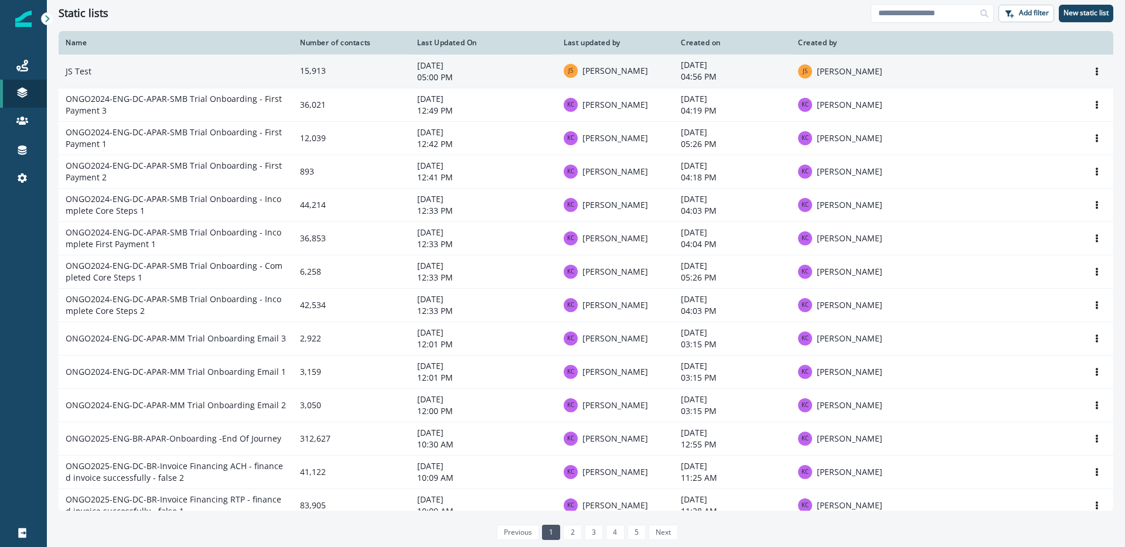
click at [434, 81] on p "05:00 PM" at bounding box center [483, 77] width 132 height 12
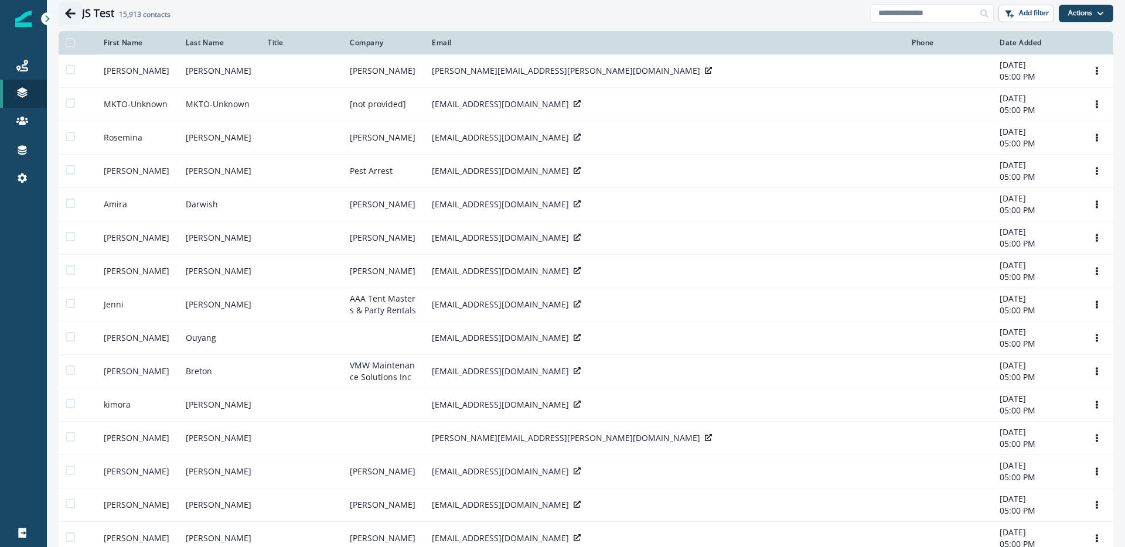
click at [71, 13] on icon "Go back" at bounding box center [70, 13] width 11 height 10
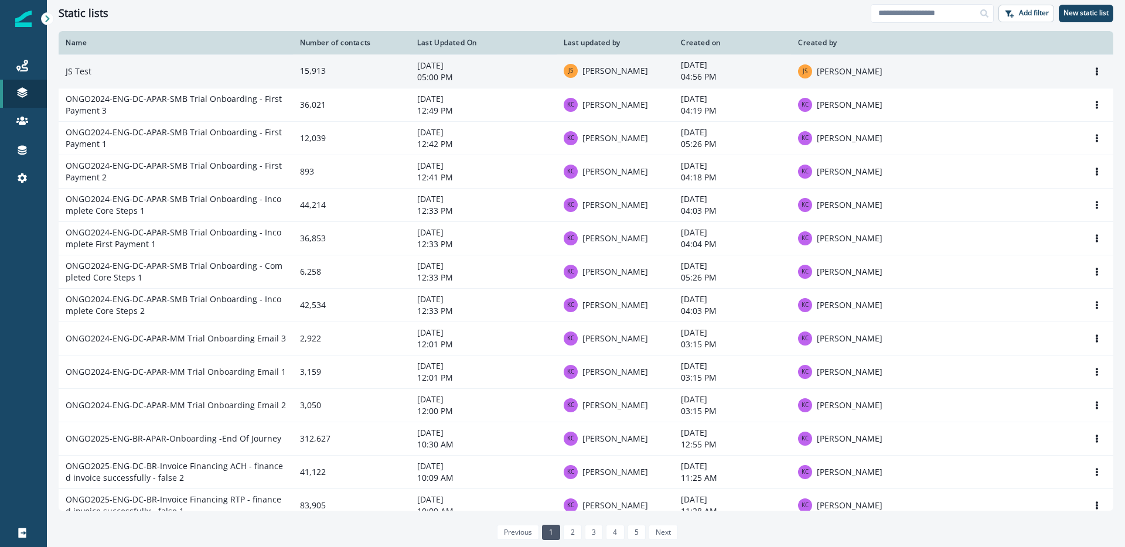
click at [105, 63] on td "JS Test" at bounding box center [176, 70] width 234 height 33
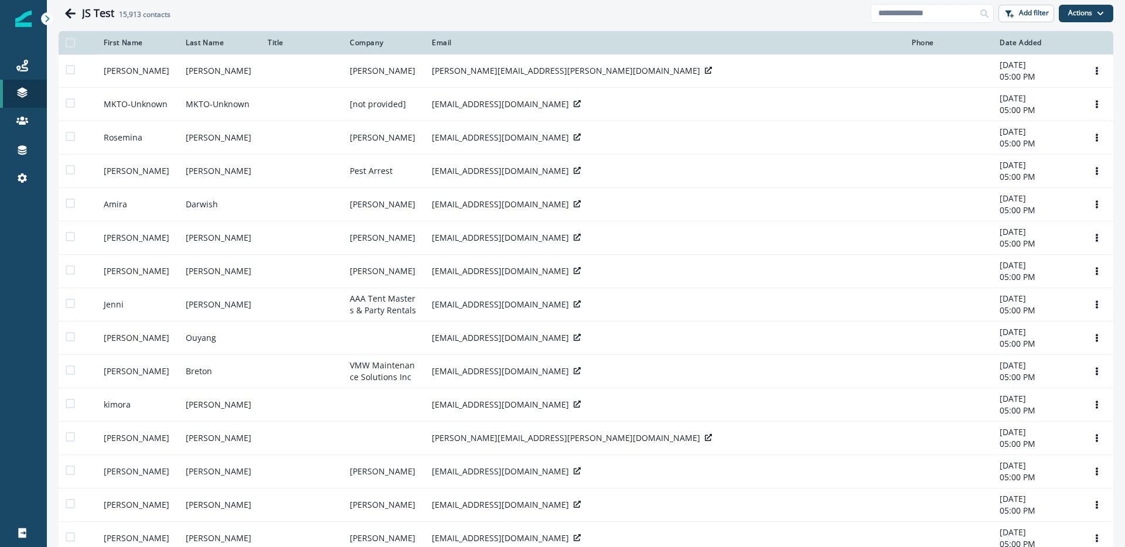
click at [52, 18] on div at bounding box center [47, 18] width 13 height 13
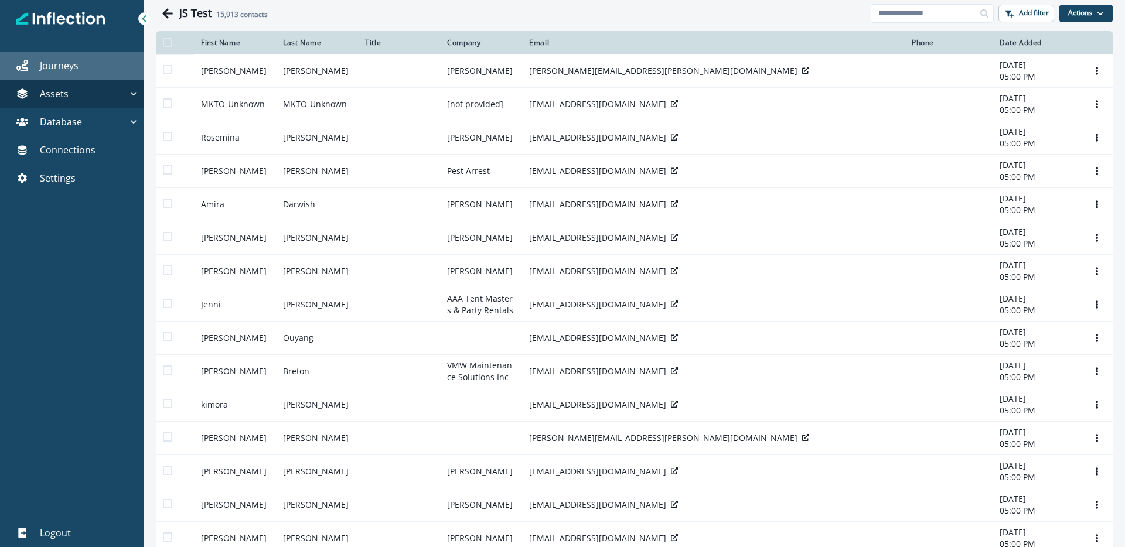
click at [49, 66] on p "Journeys" at bounding box center [59, 66] width 39 height 14
